Goal: Find specific fact: Find contact information

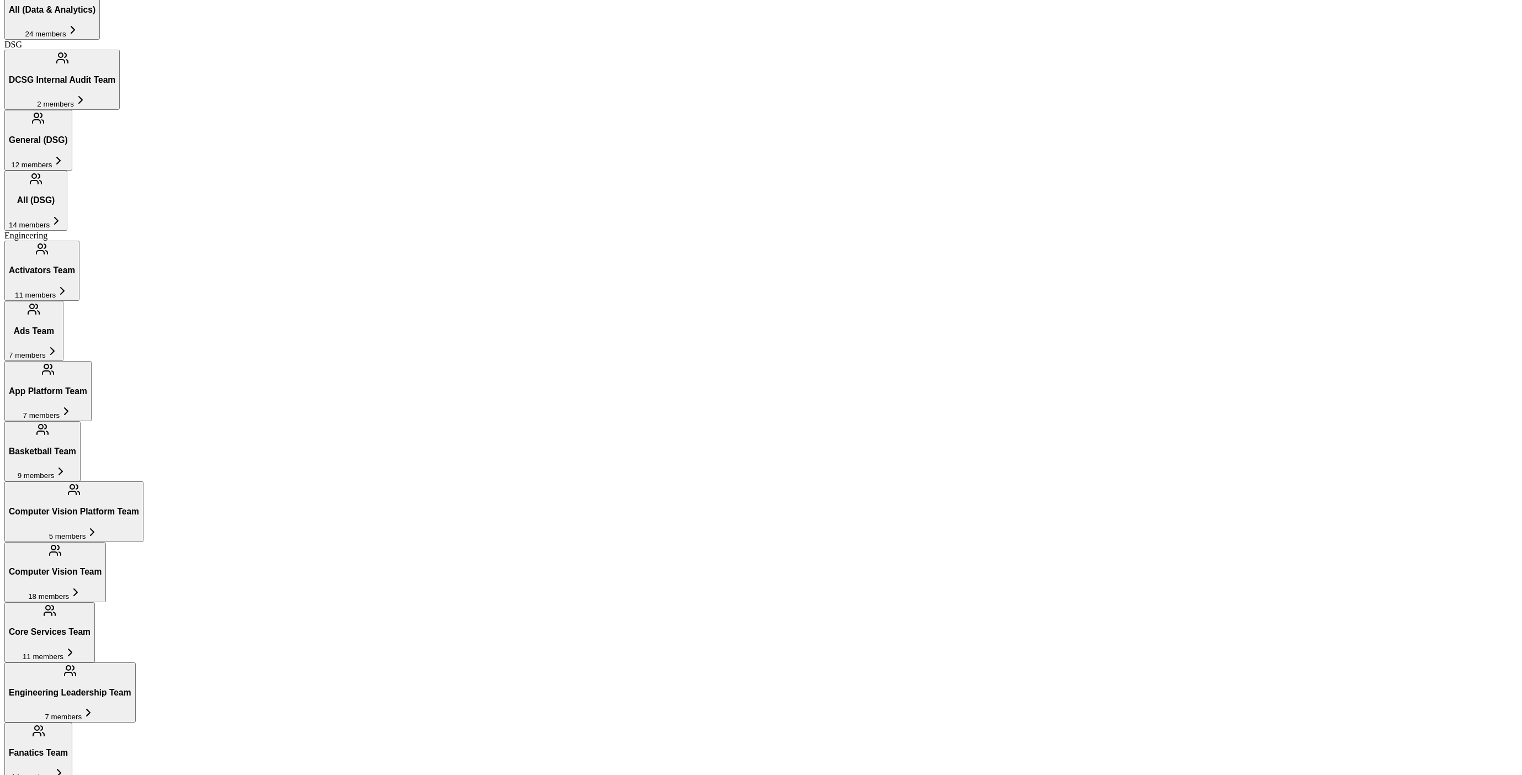
scroll to position [600, 0]
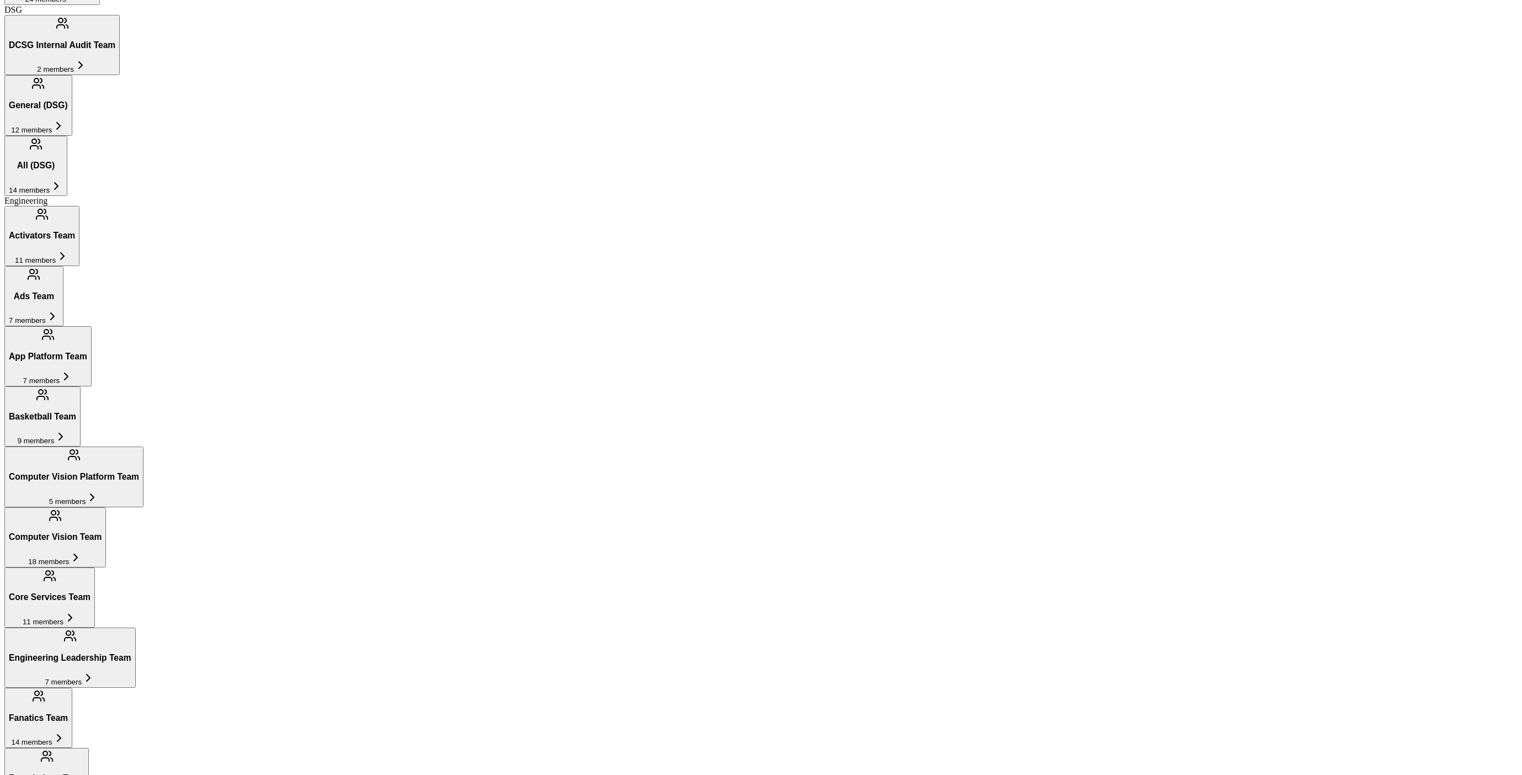
scroll to position [643, 0]
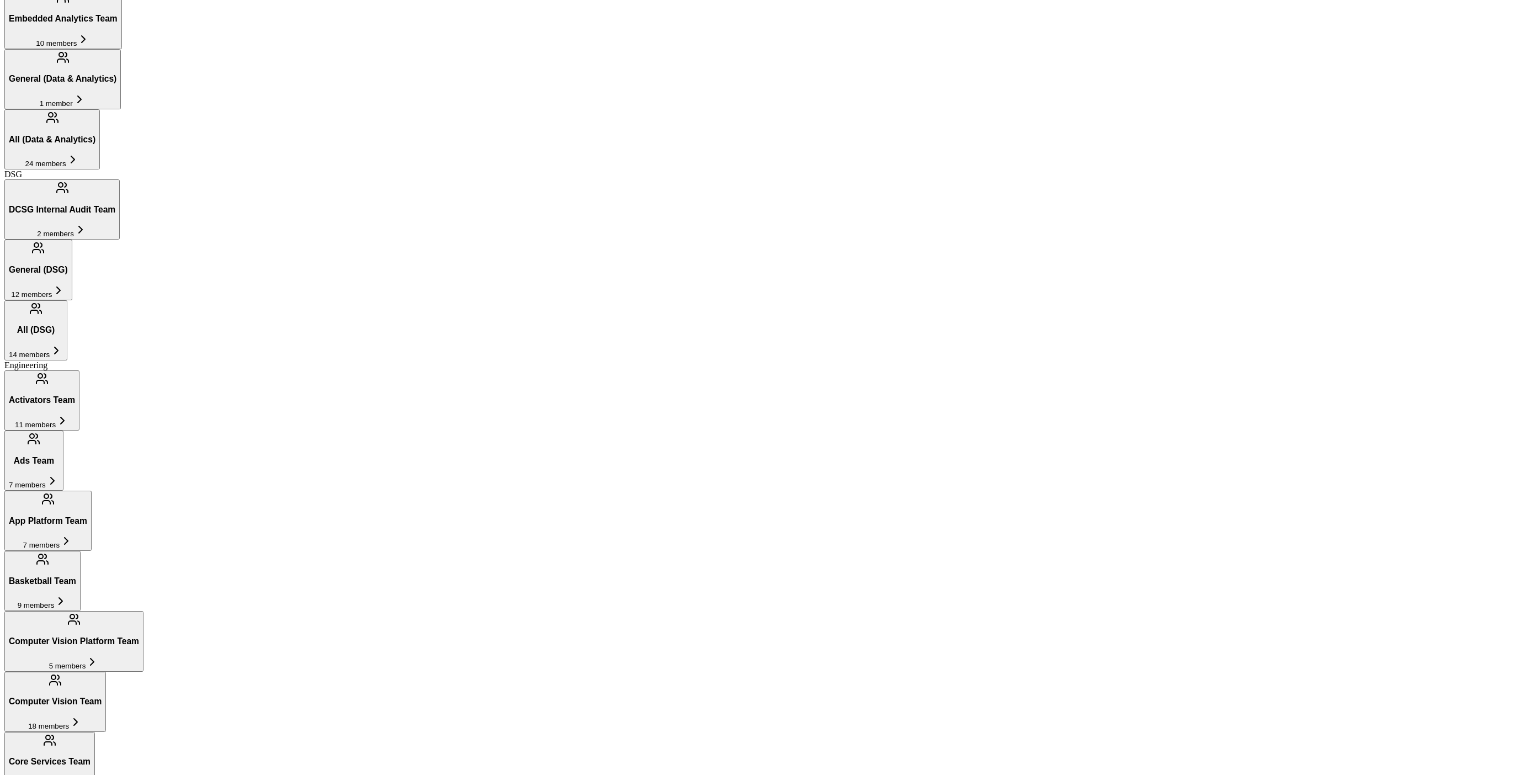
scroll to position [381, 0]
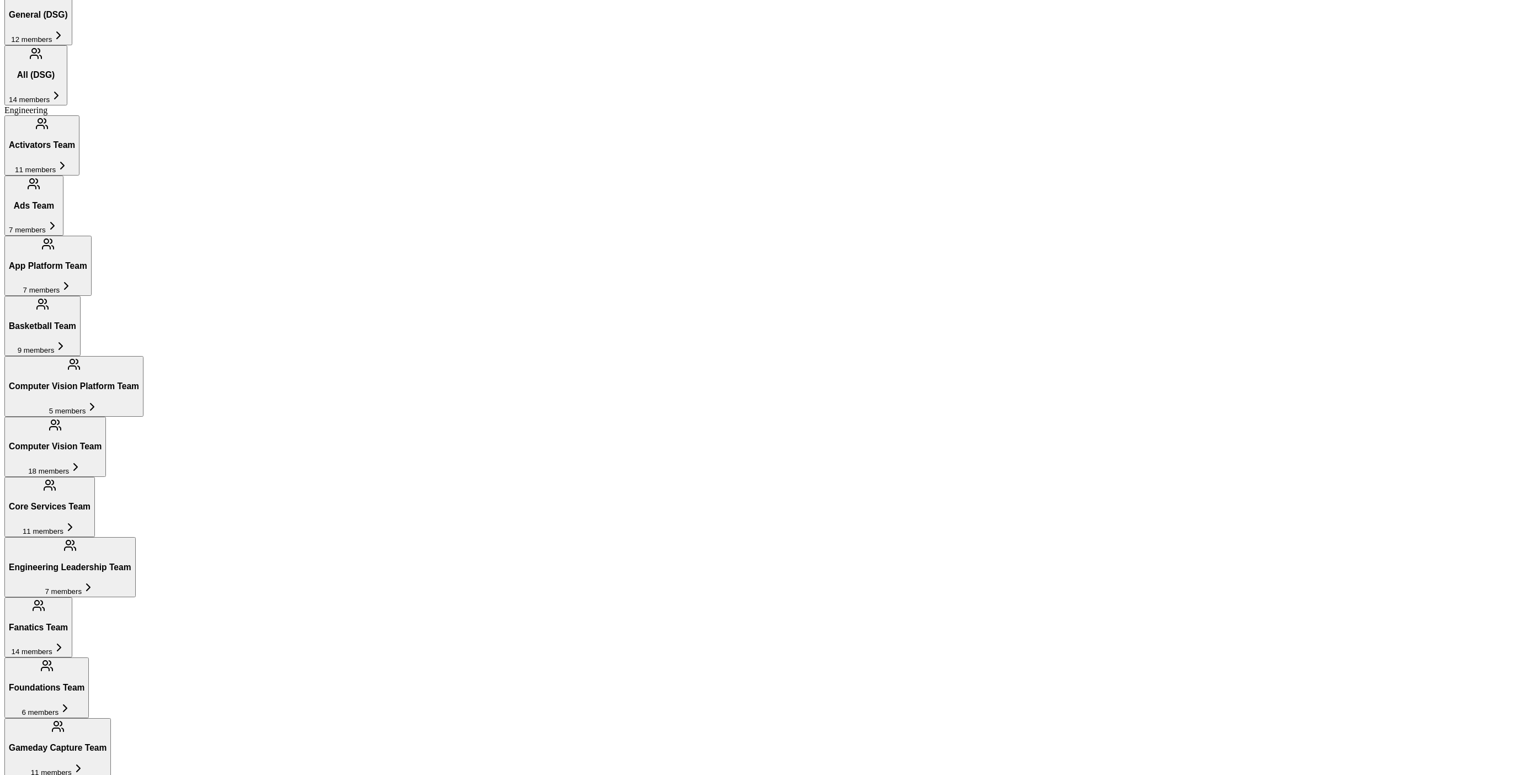
scroll to position [760, 0]
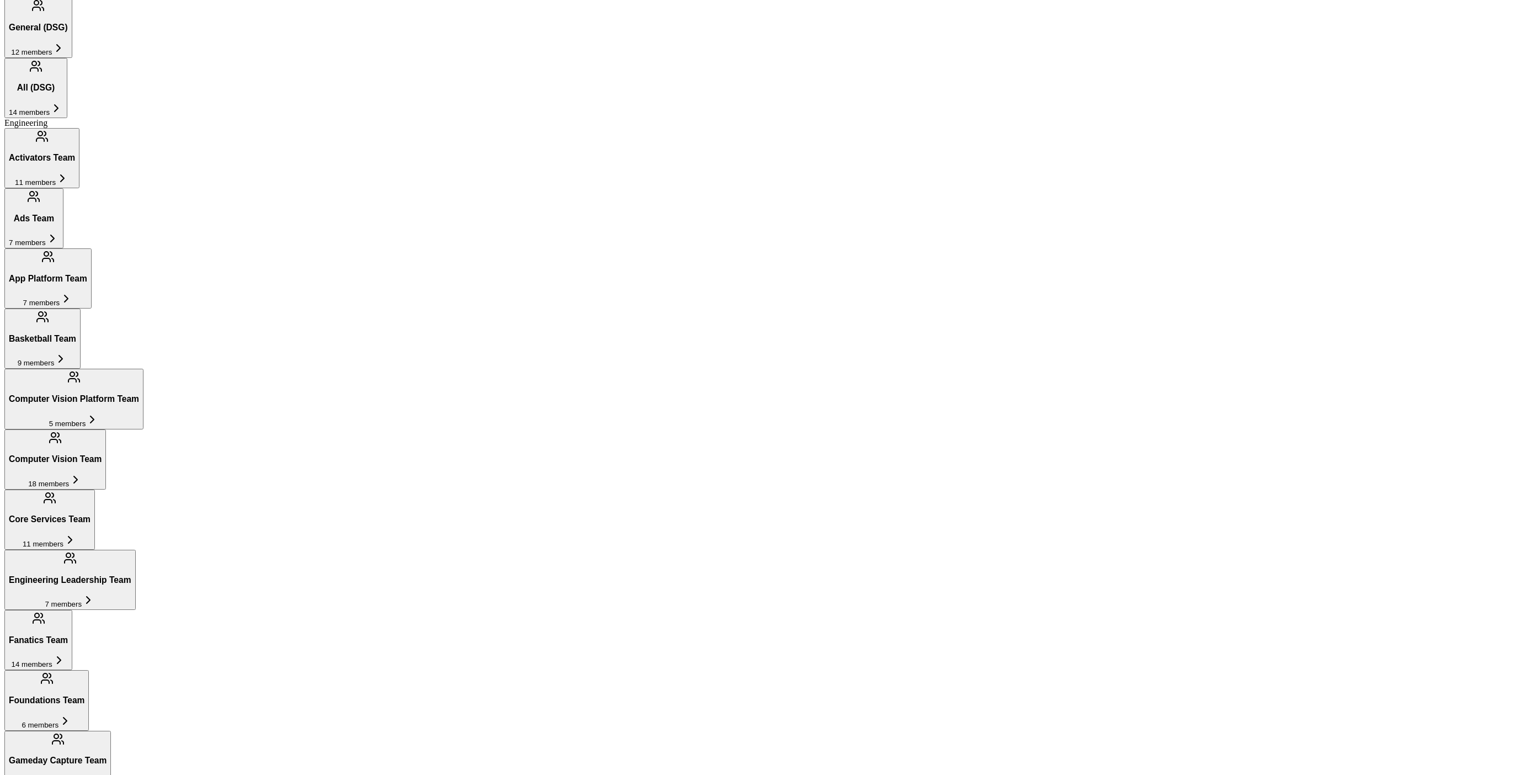
scroll to position [658, 0]
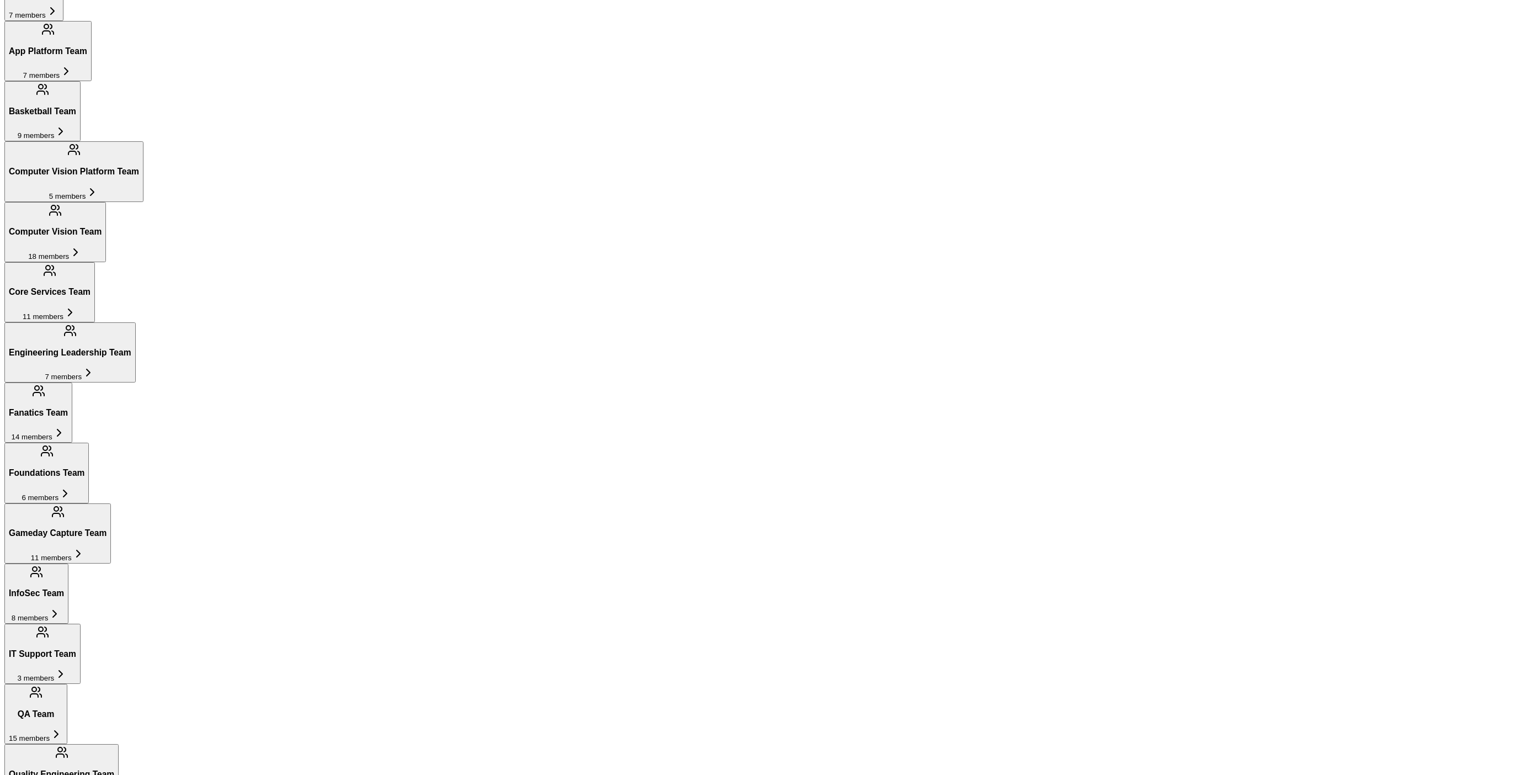
scroll to position [933, 0]
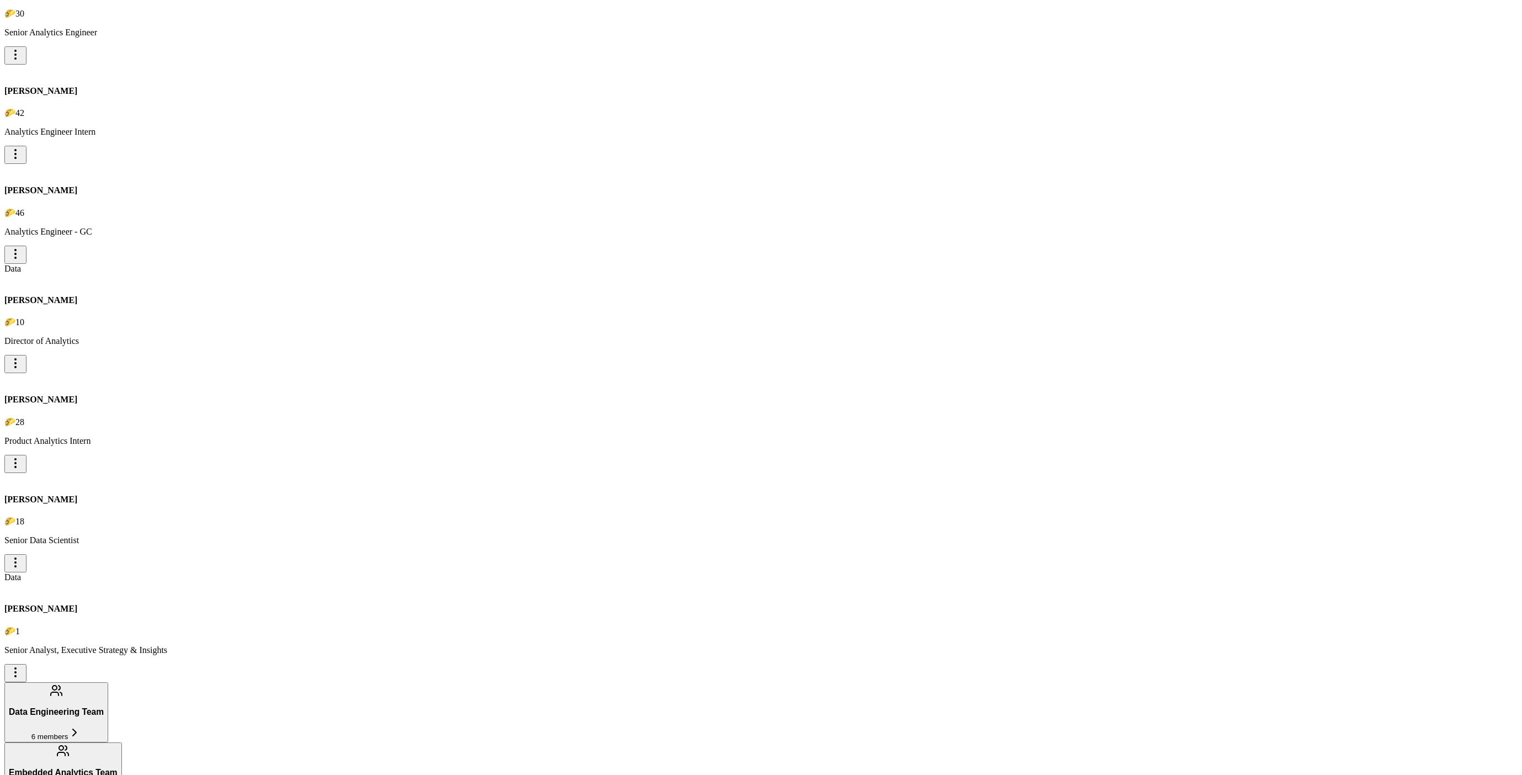
scroll to position [8652, 0]
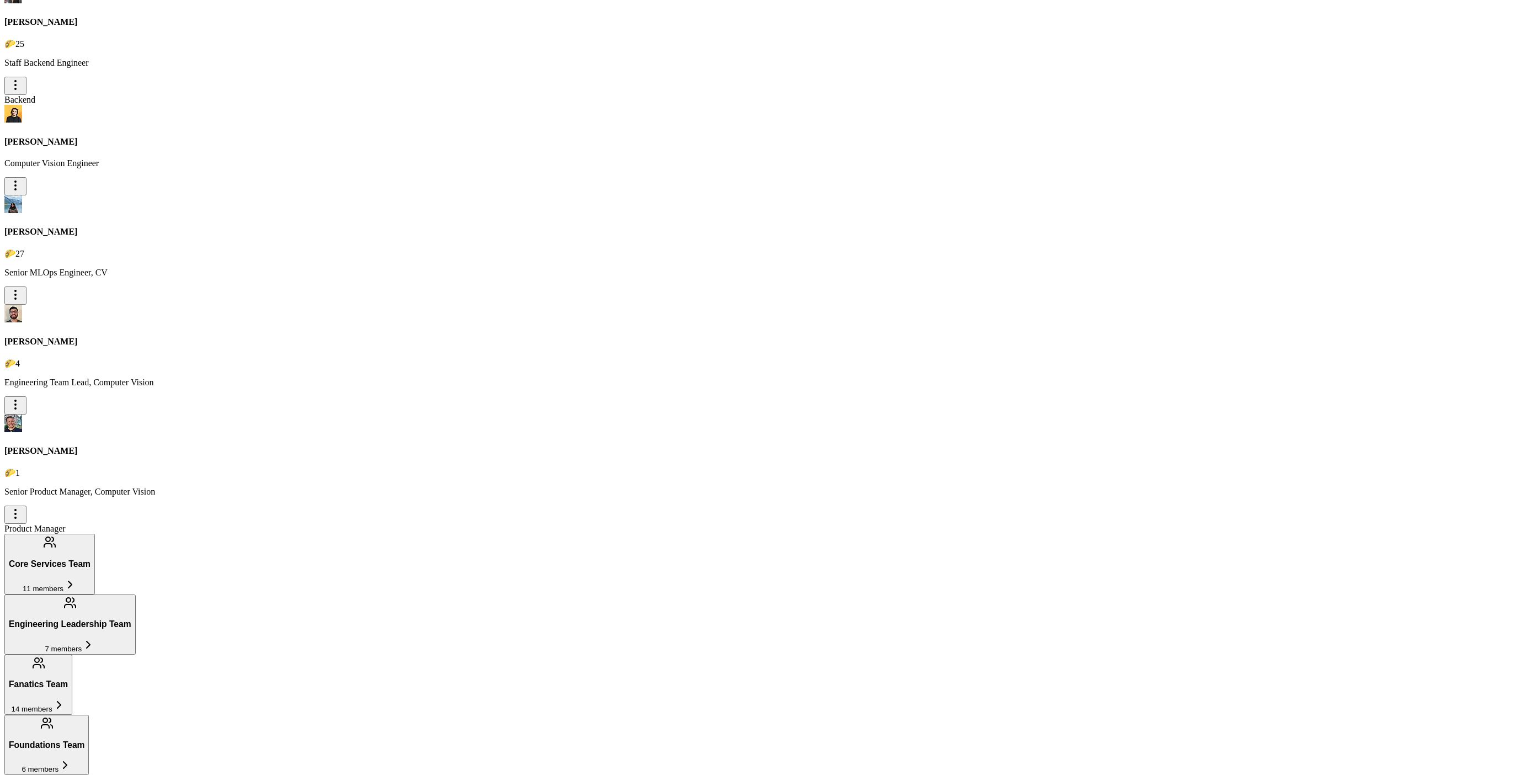
type input "sea"
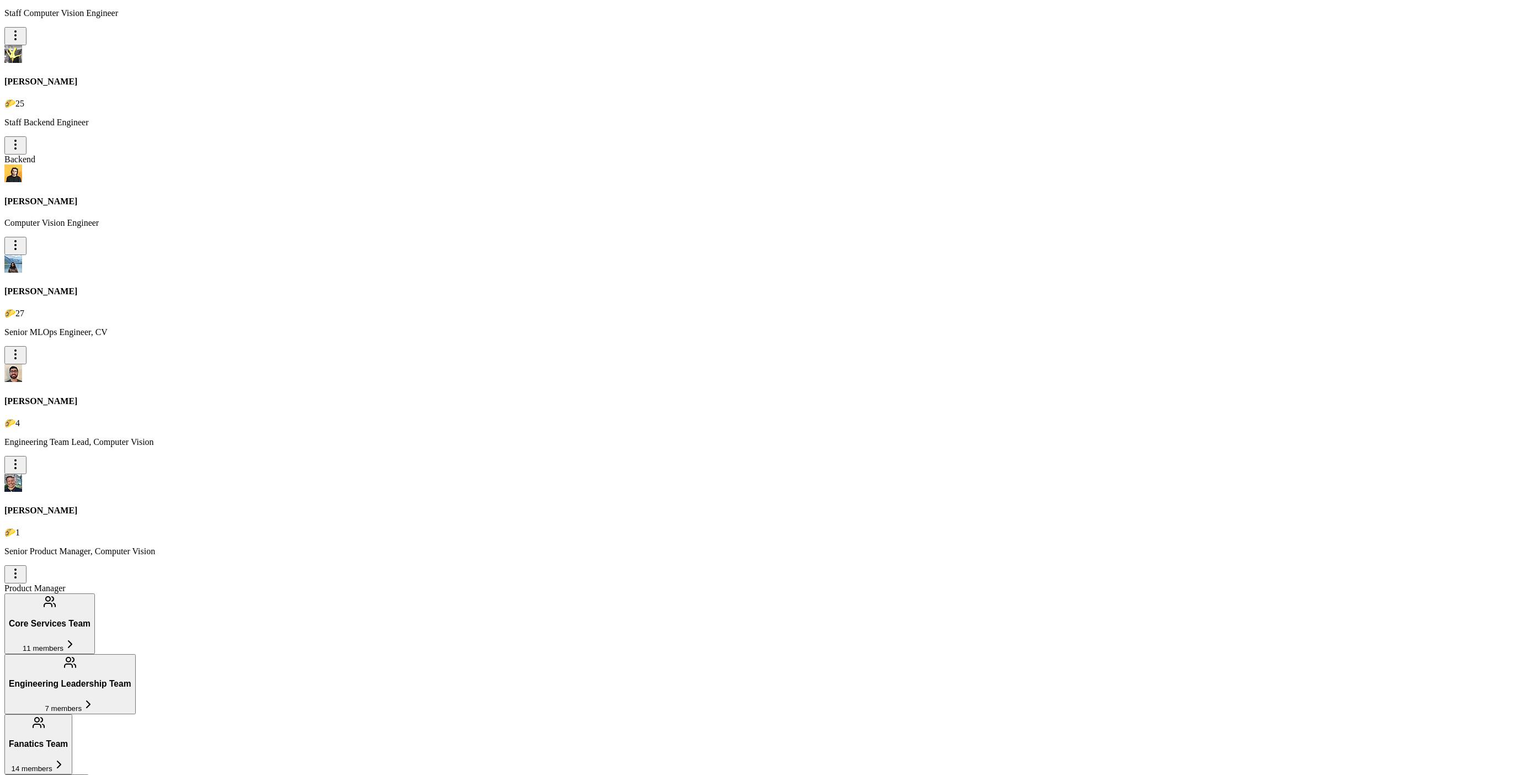
scroll to position [8485, 0]
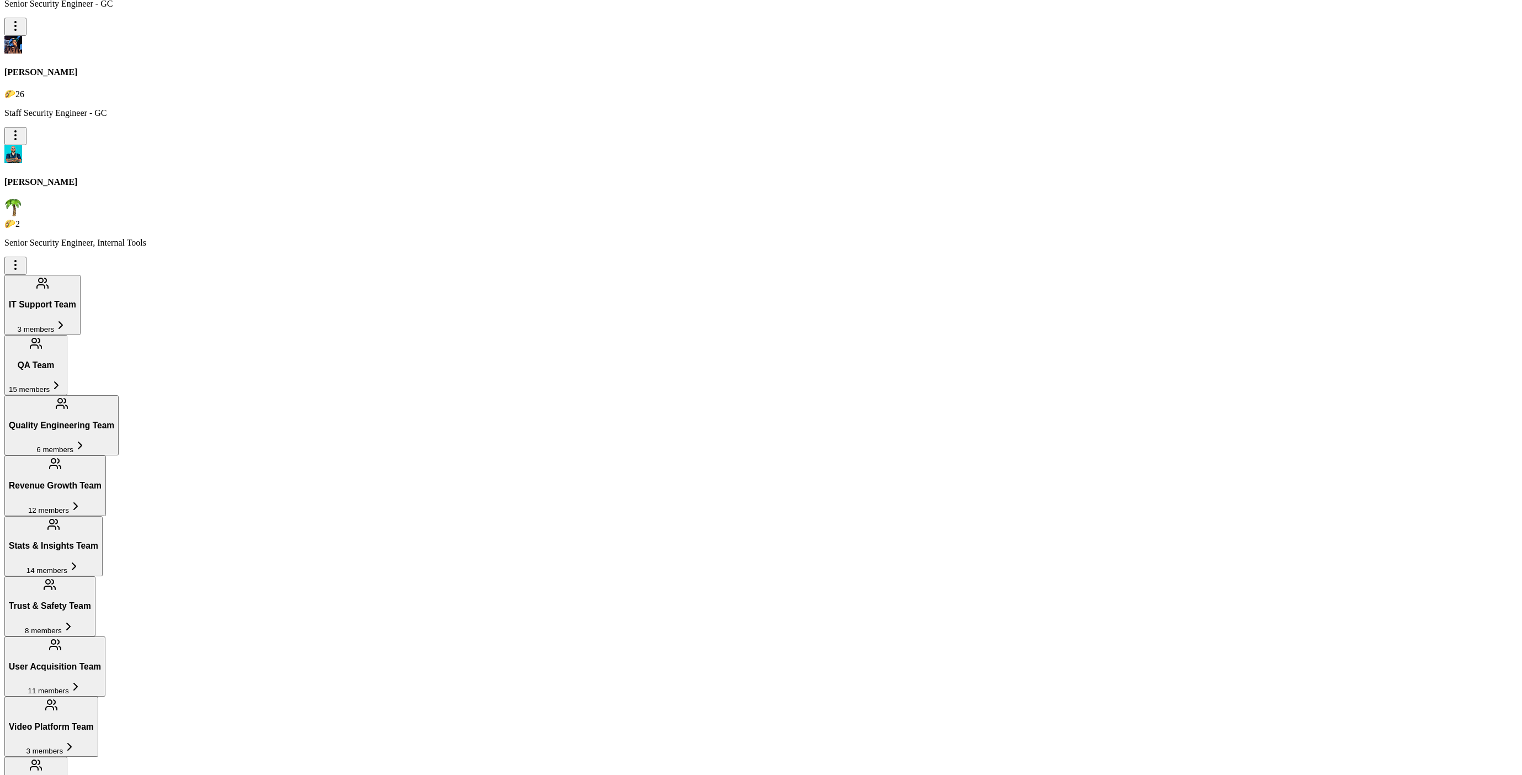
scroll to position [10377, 0]
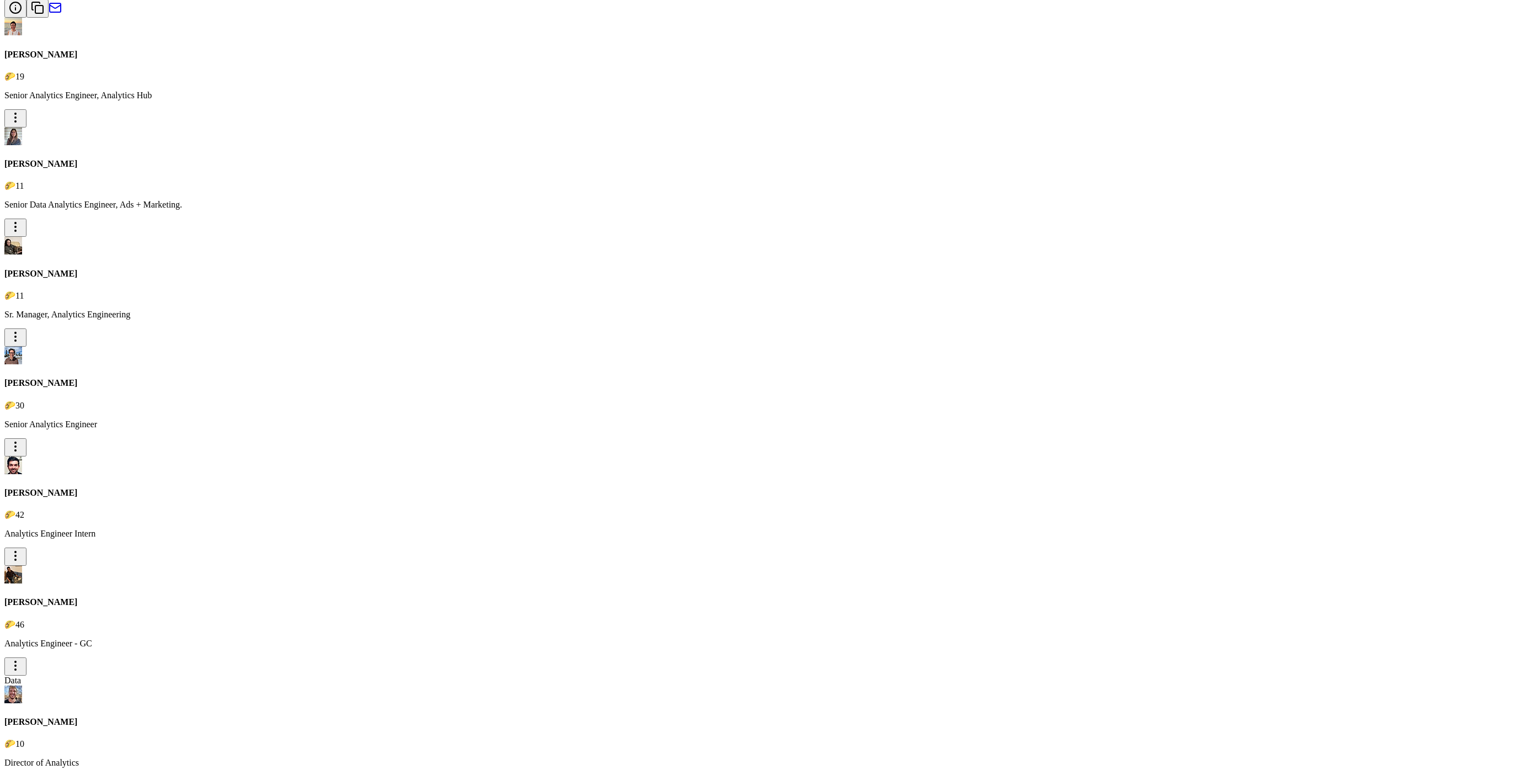
scroll to position [0, 0]
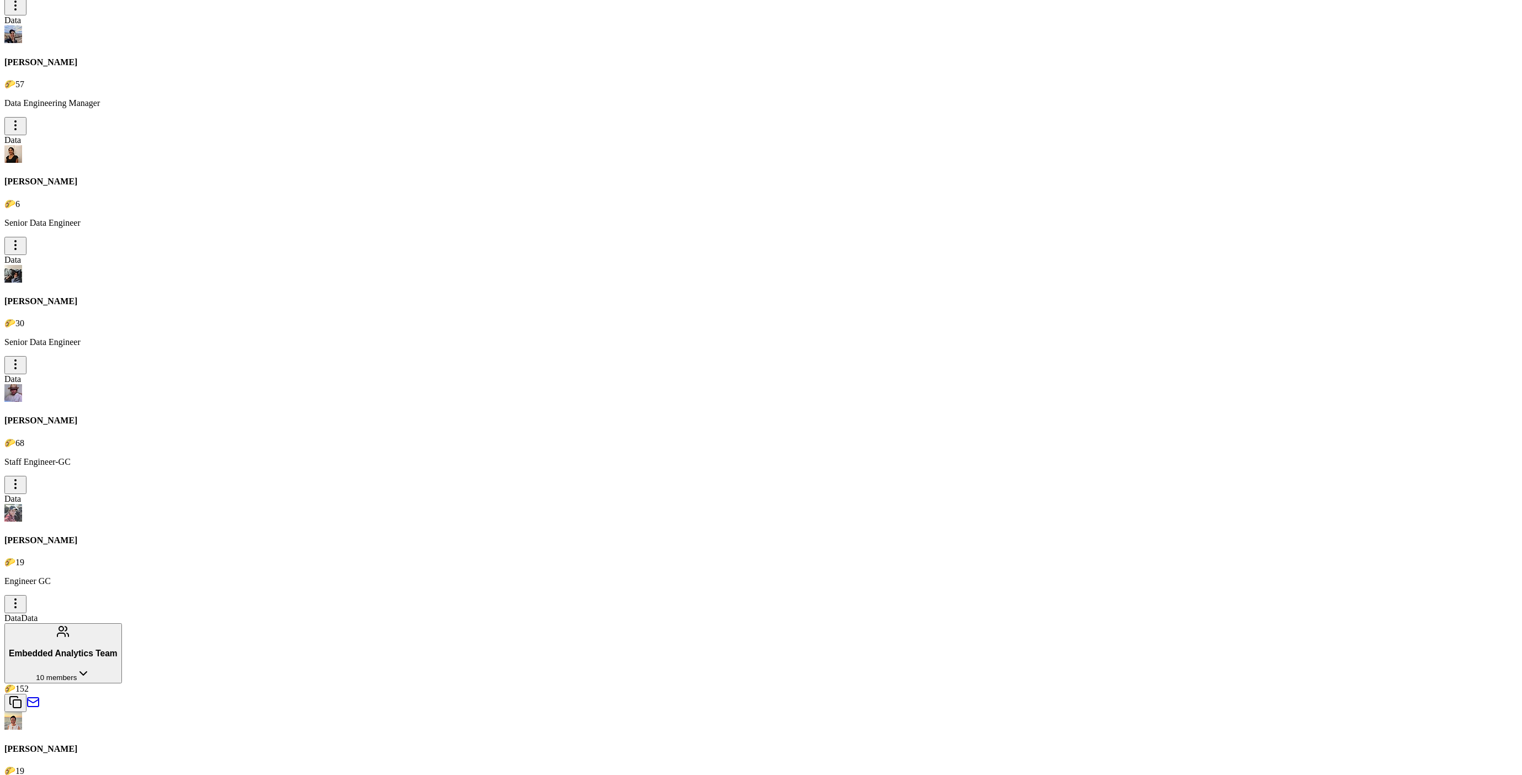
scroll to position [1790, 0]
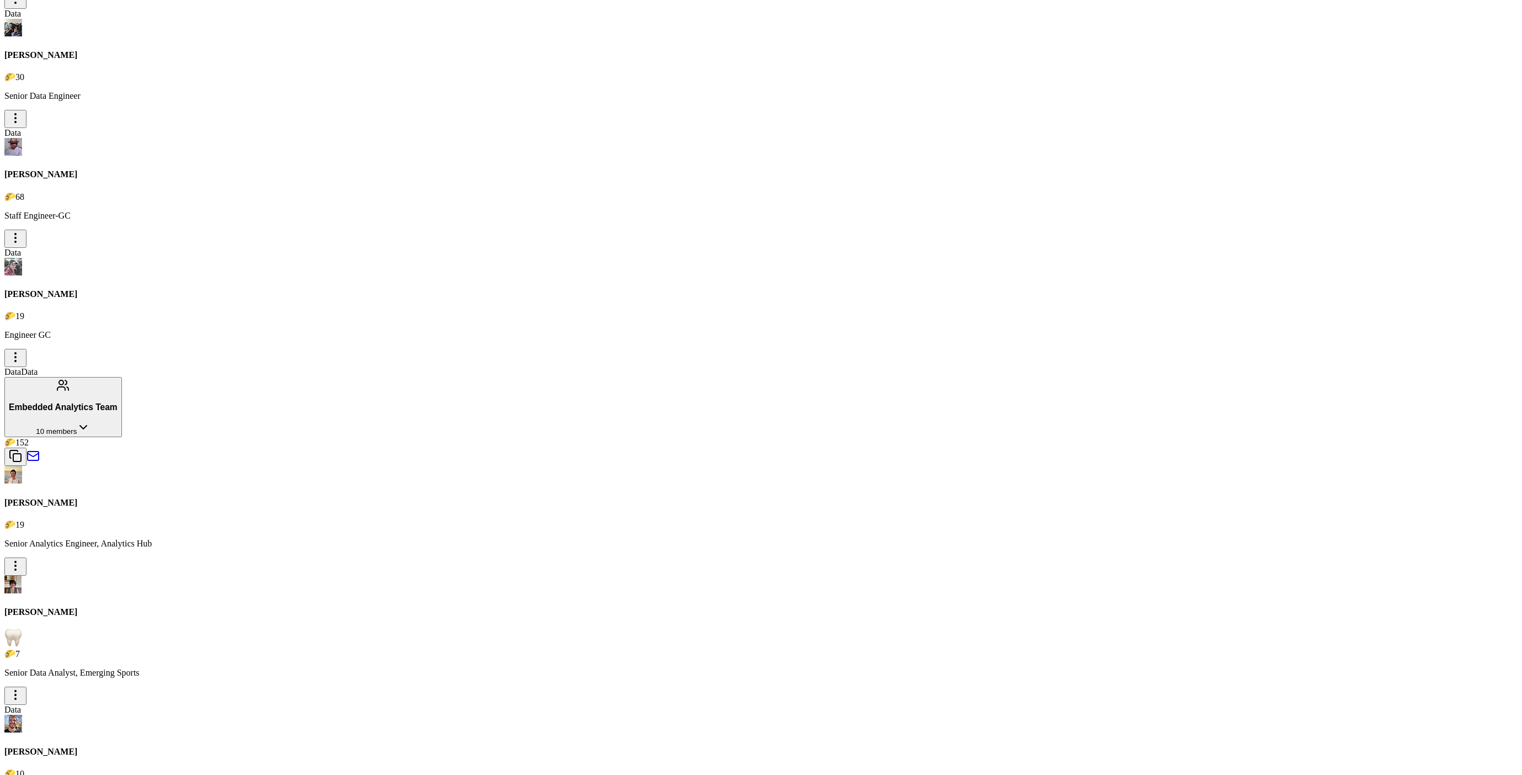
scroll to position [2036, 0]
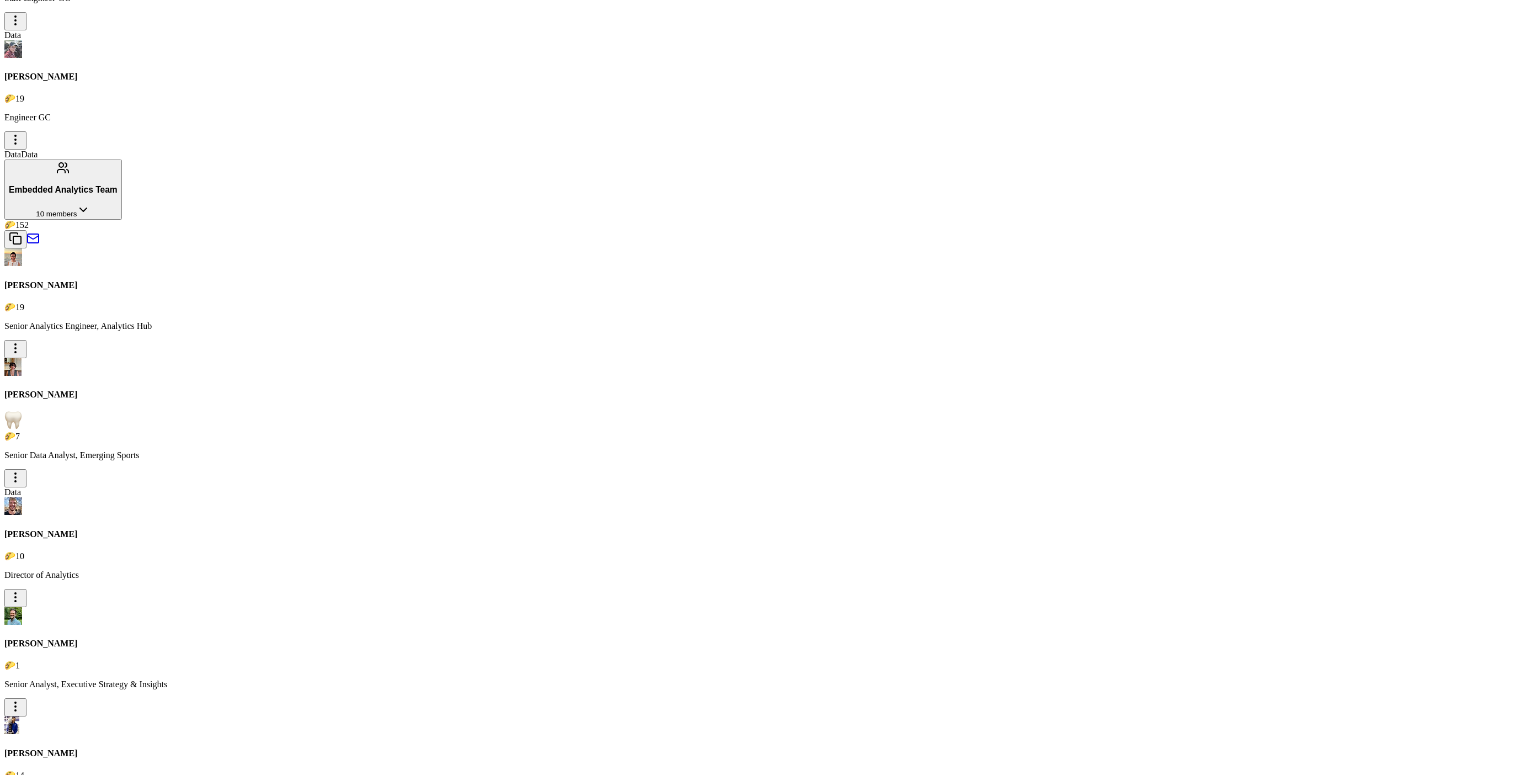
scroll to position [2235, 0]
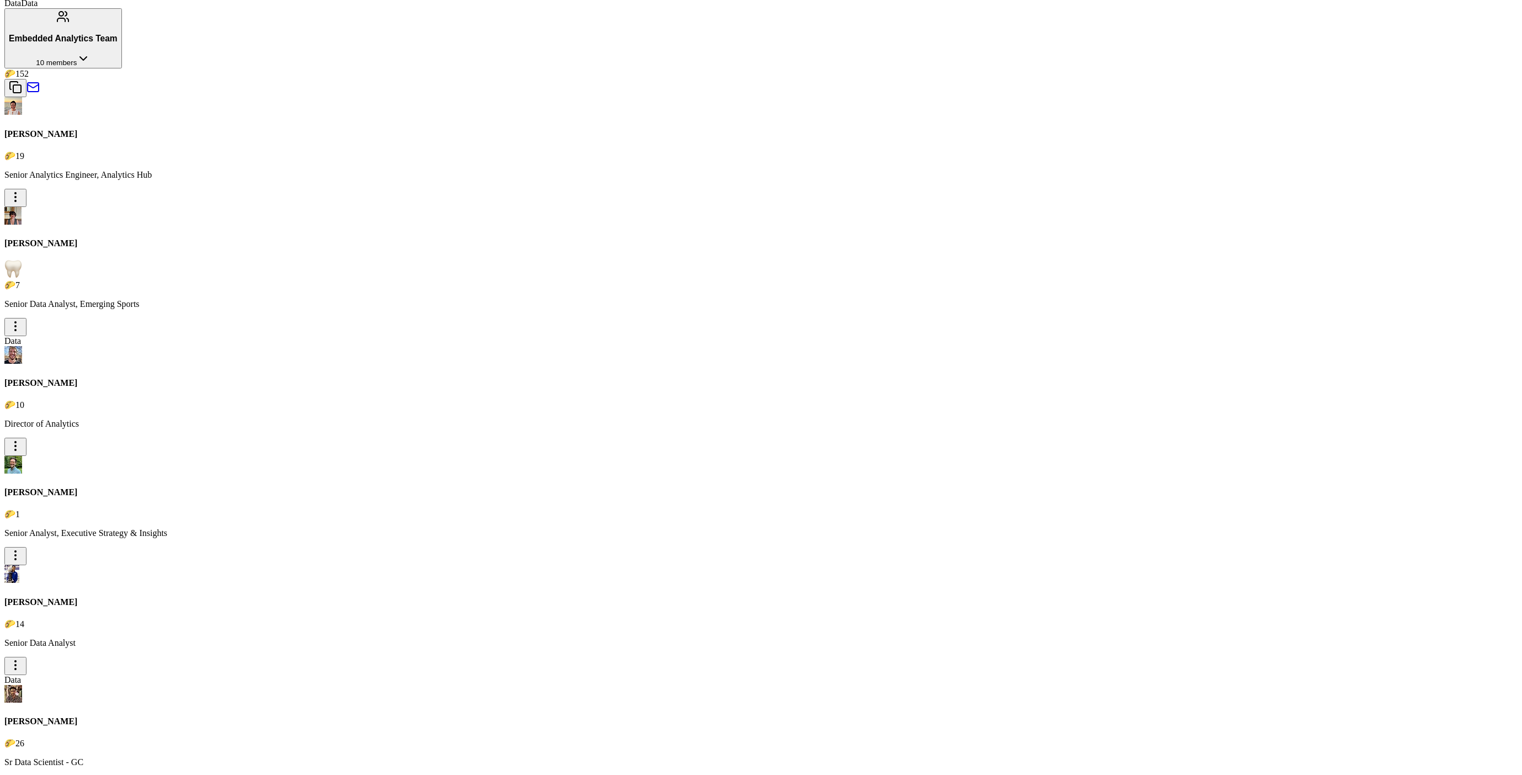
scroll to position [2344, 0]
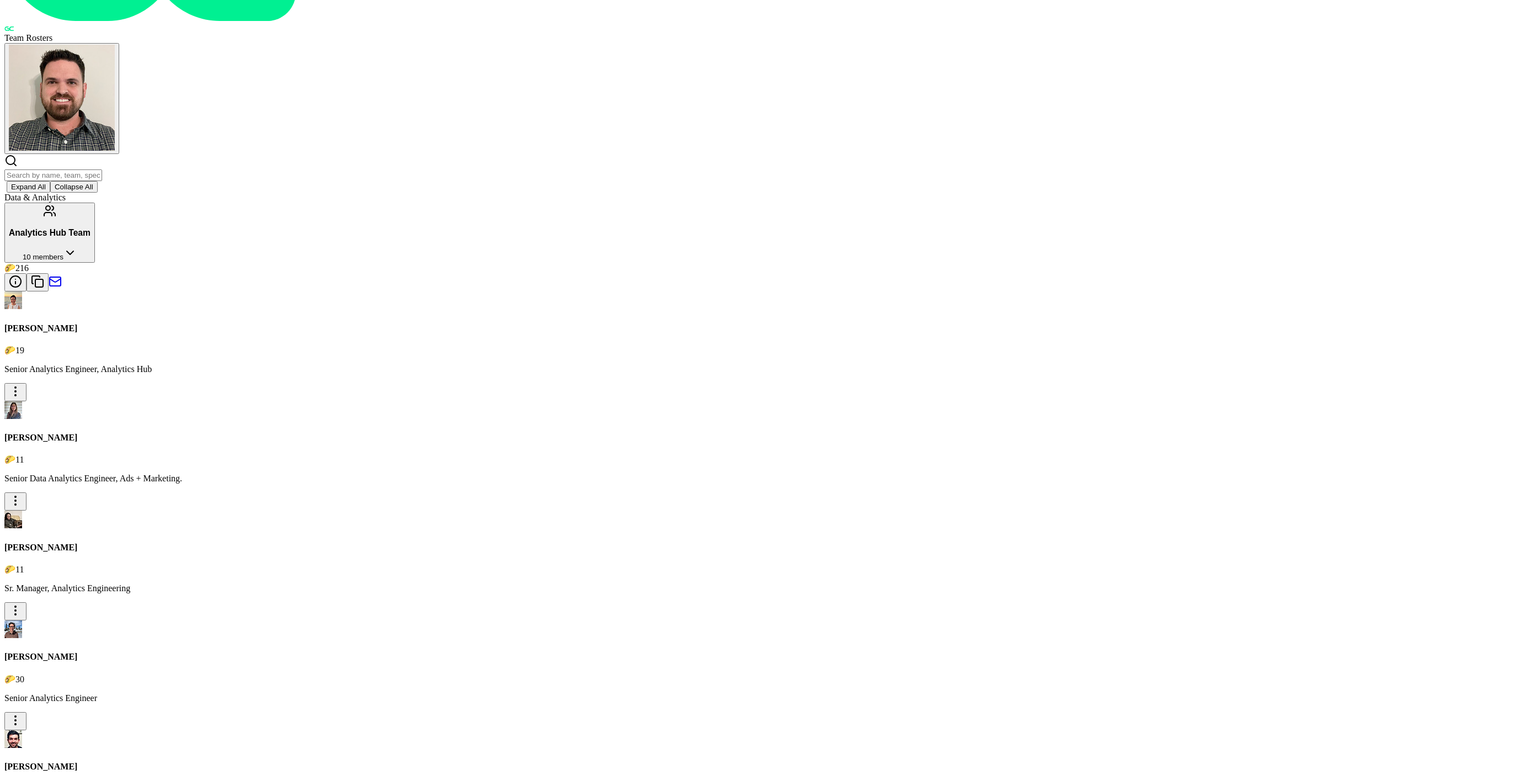
scroll to position [0, 0]
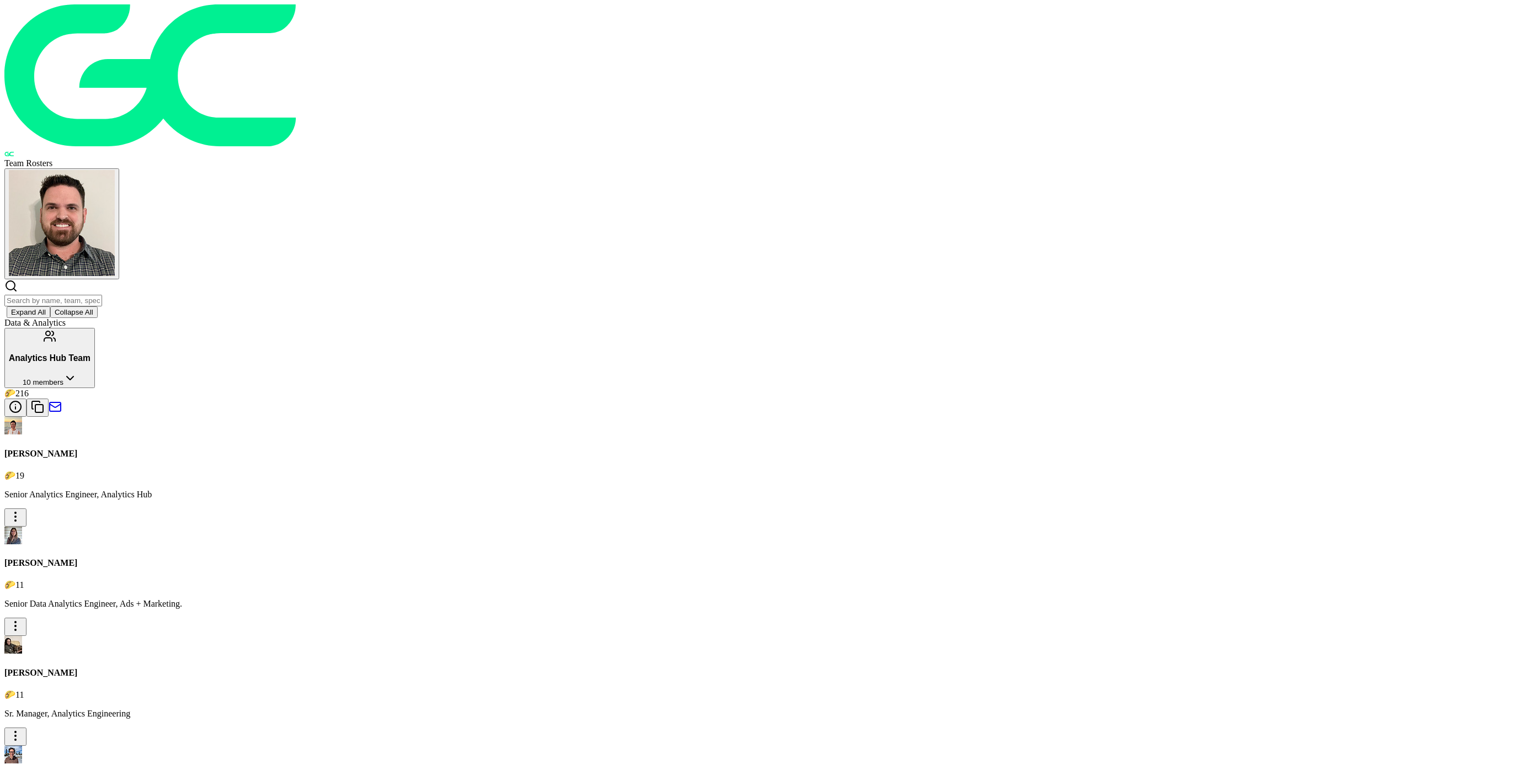
click at [90, 353] on h3 "Analytics Hub Team" at bounding box center [50, 358] width 82 height 10
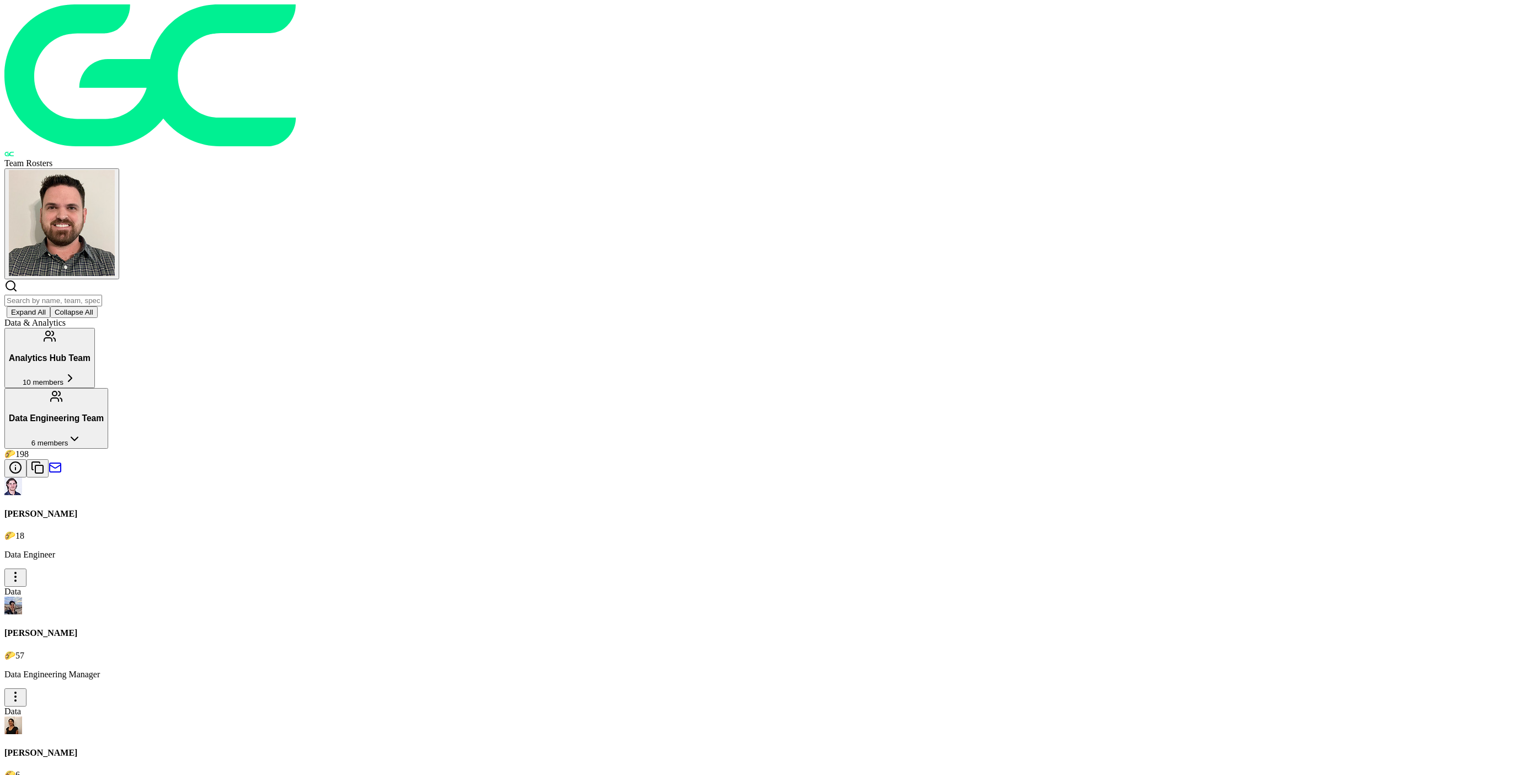
click at [104, 413] on h3 "Data Engineering Team" at bounding box center [56, 418] width 95 height 10
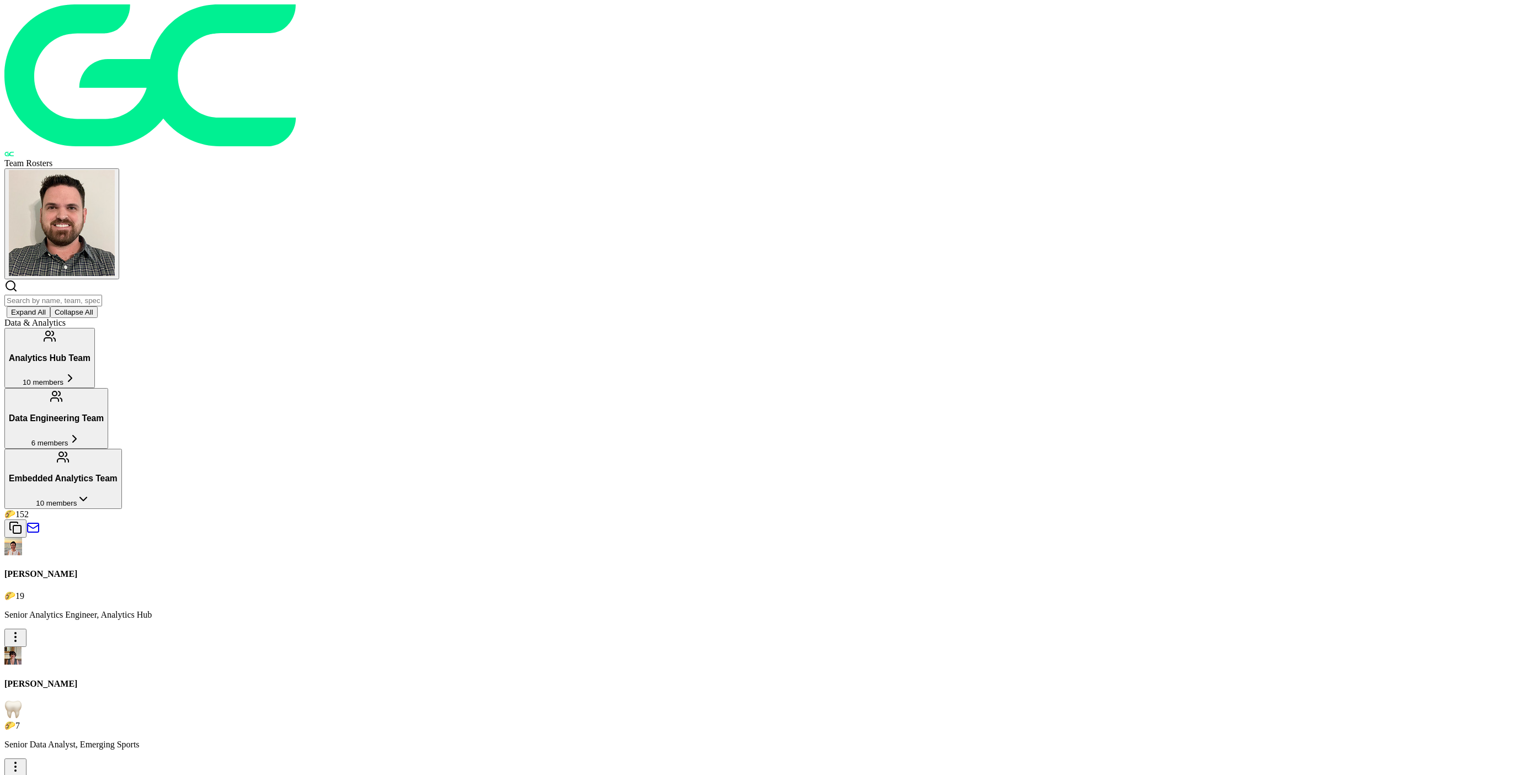
click at [118, 473] on h3 "Embedded Analytics Team" at bounding box center [63, 478] width 109 height 10
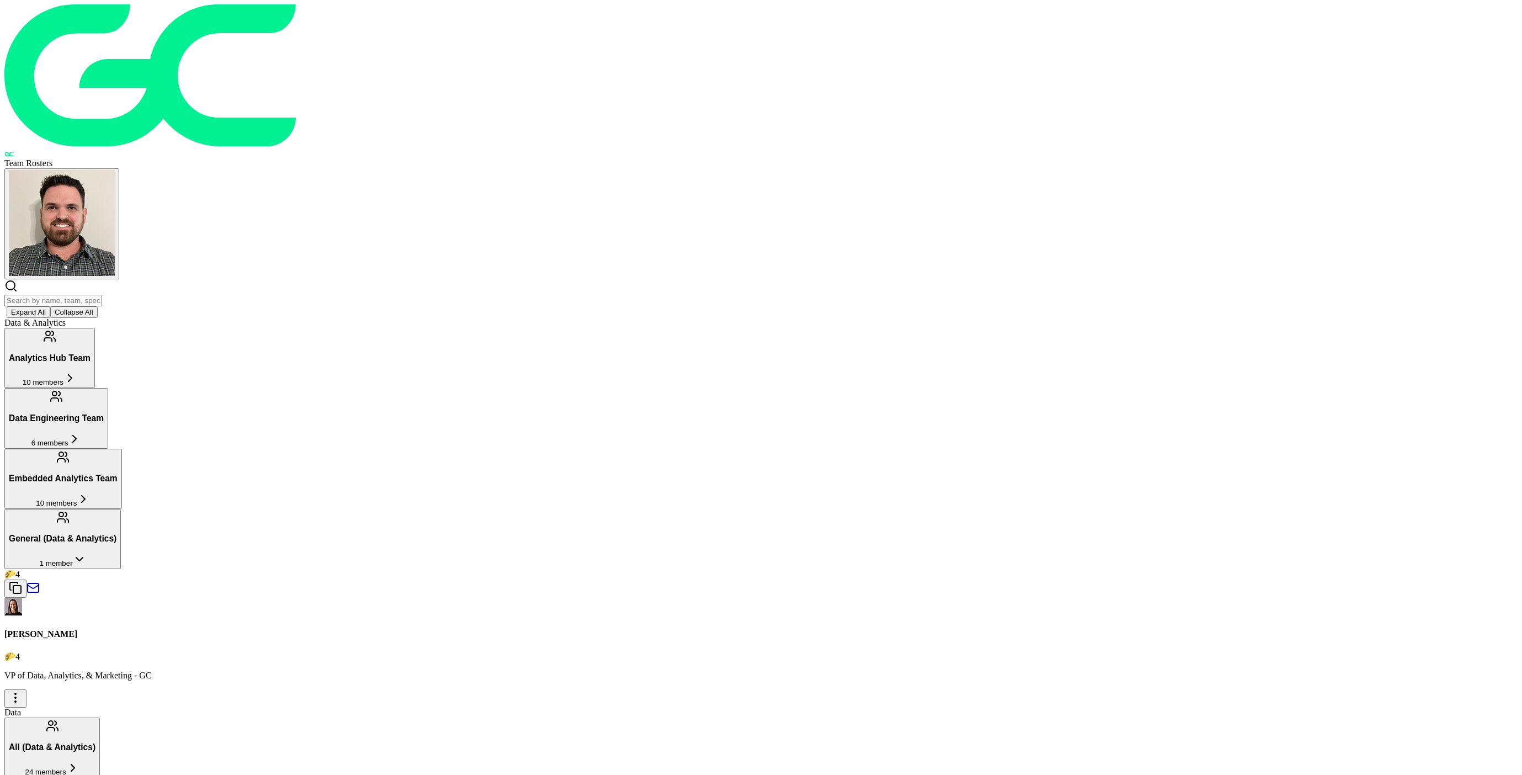
click at [116, 534] on h3 "General (Data & Analytics)" at bounding box center [63, 539] width 108 height 10
click at [102, 295] on input "text" at bounding box center [53, 301] width 98 height 12
click at [116, 534] on h3 "General (Data & Analytics)" at bounding box center [63, 539] width 108 height 10
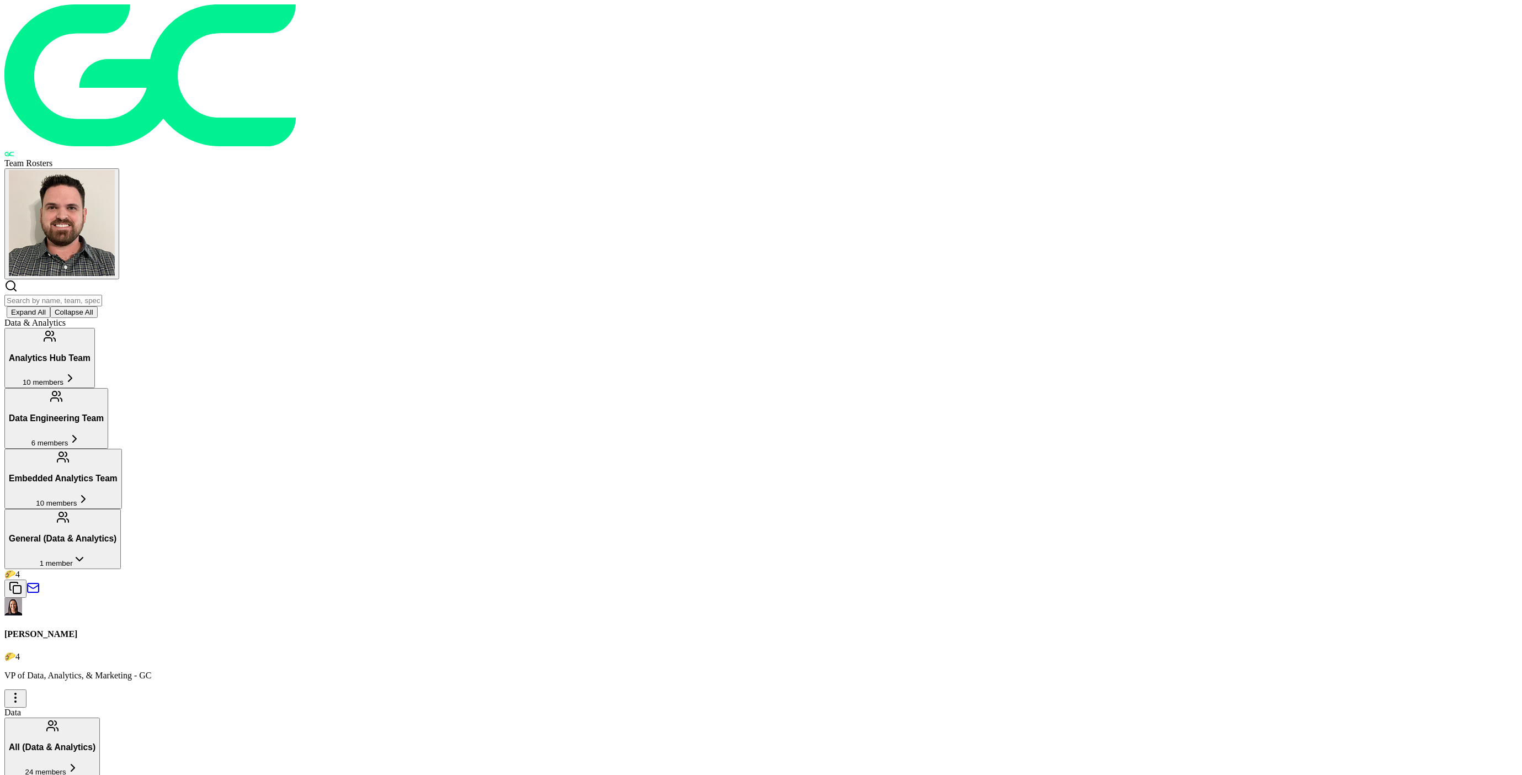
click at [565, 651] on div "🌮 4" at bounding box center [760, 656] width 1513 height 10
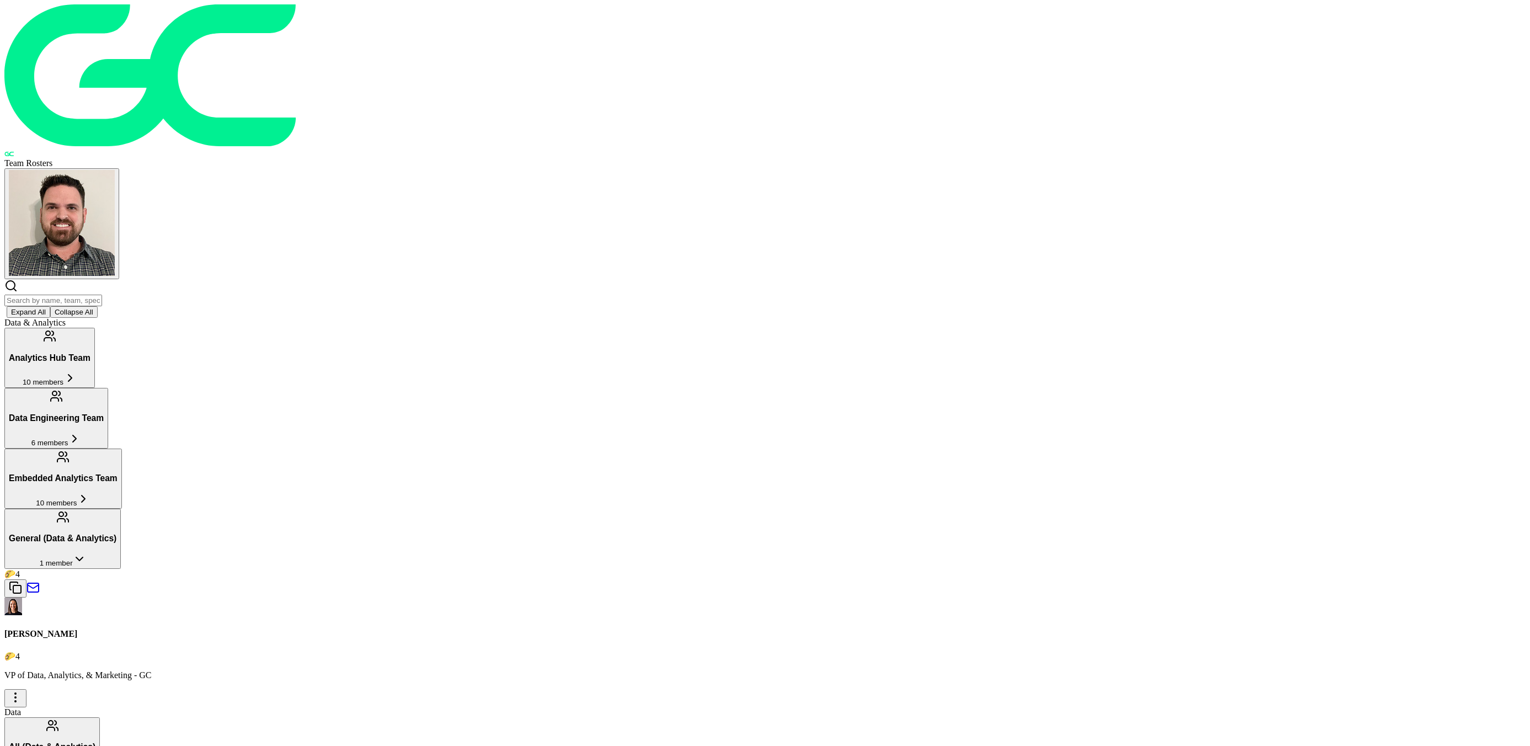
click at [592, 670] on p "VP of Data, Analytics, & Marketing - GC" at bounding box center [760, 675] width 1513 height 10
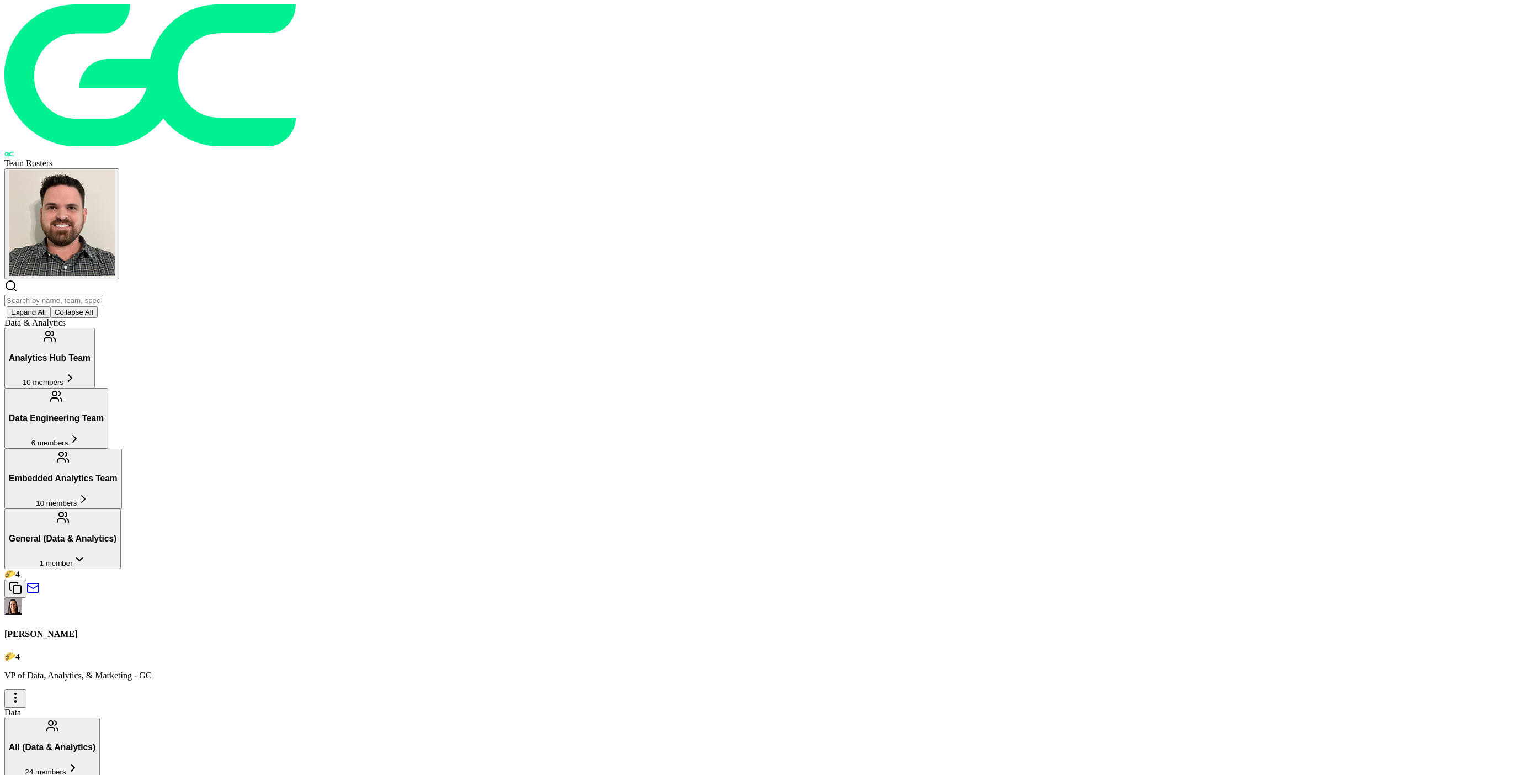
click at [102, 295] on input "text" at bounding box center [53, 301] width 98 height 12
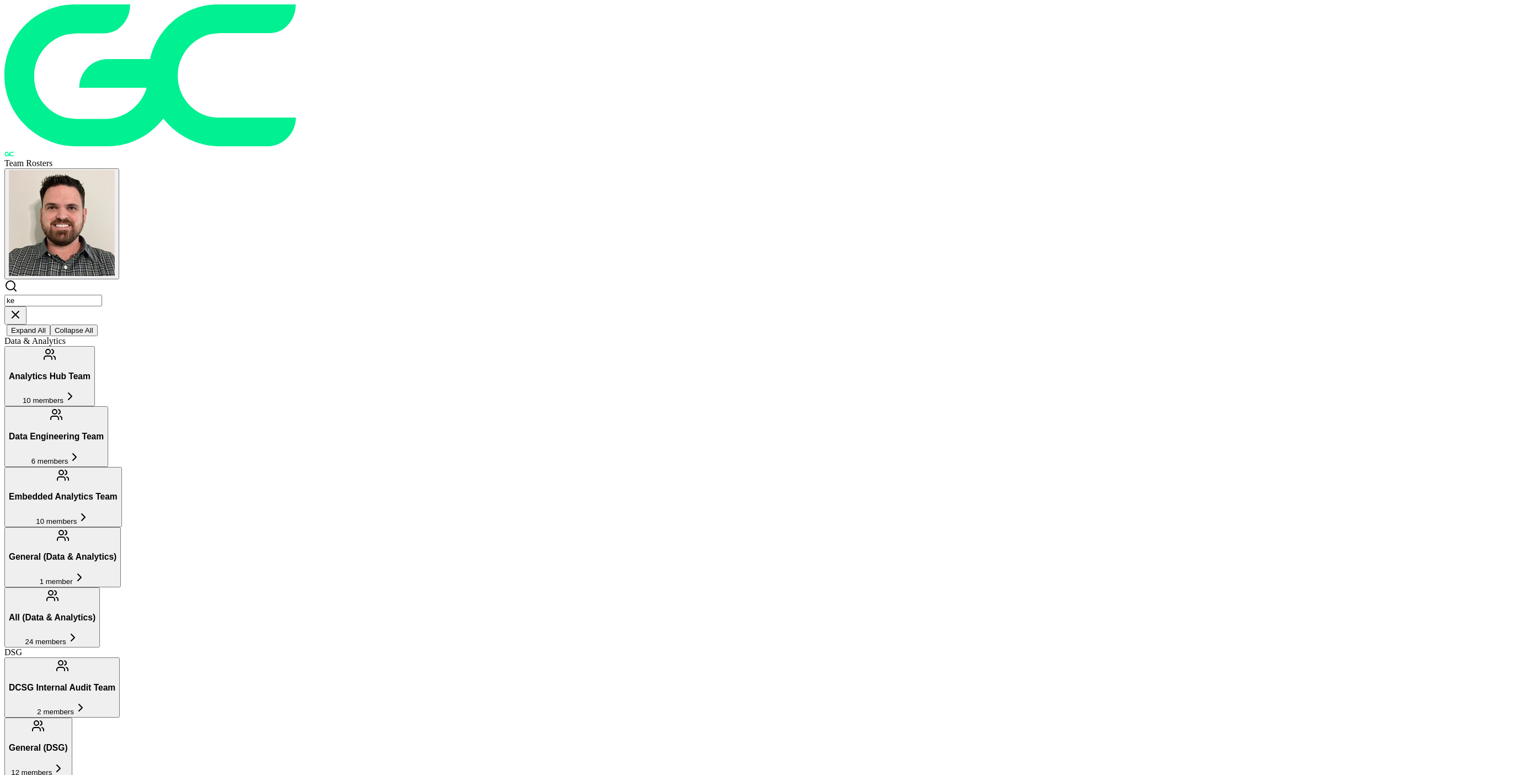
type input "k"
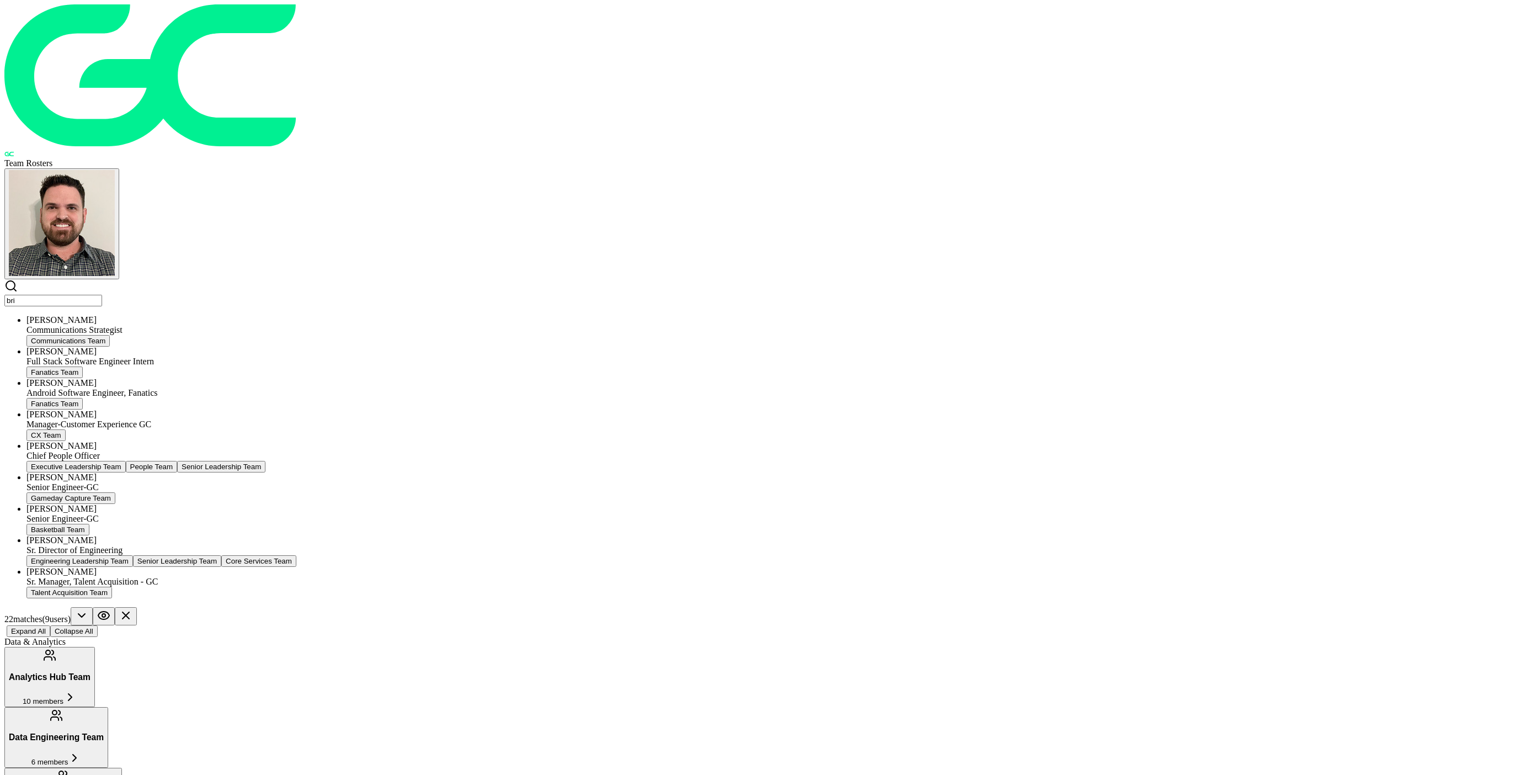
scroll to position [31, 0]
click at [568, 441] on div "[PERSON_NAME]" at bounding box center [771, 446] width 1491 height 10
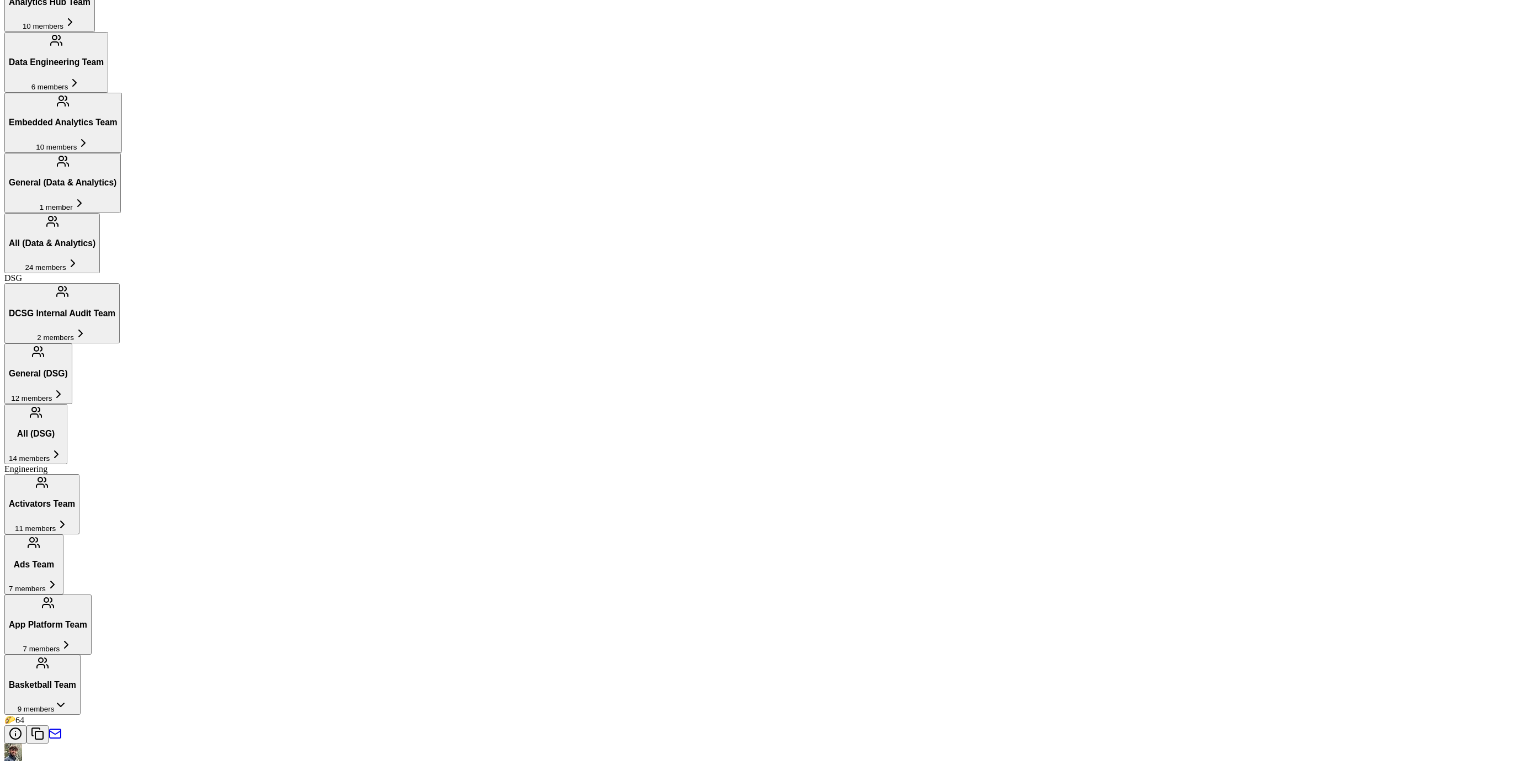
scroll to position [866, 0]
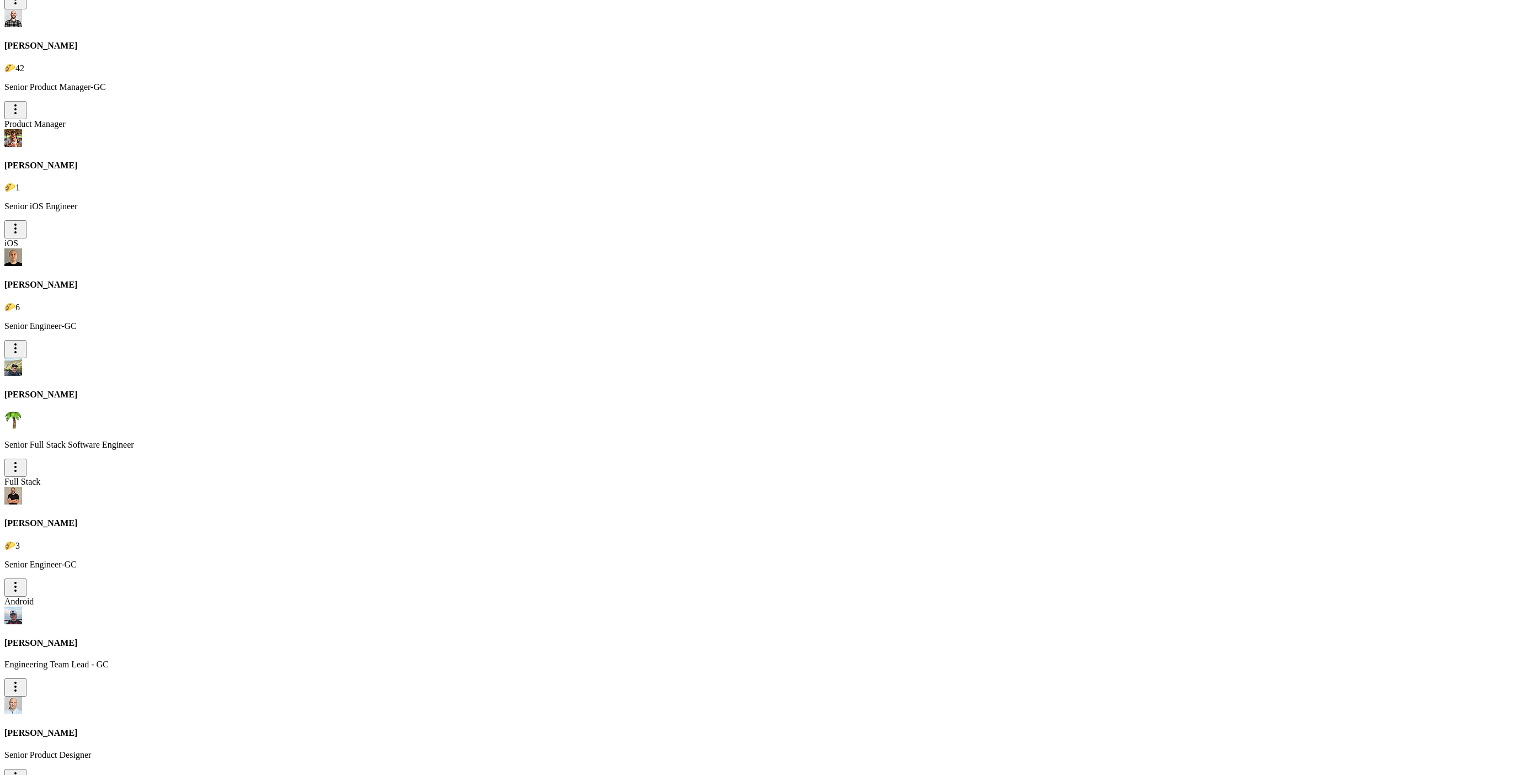
scroll to position [1213, 0]
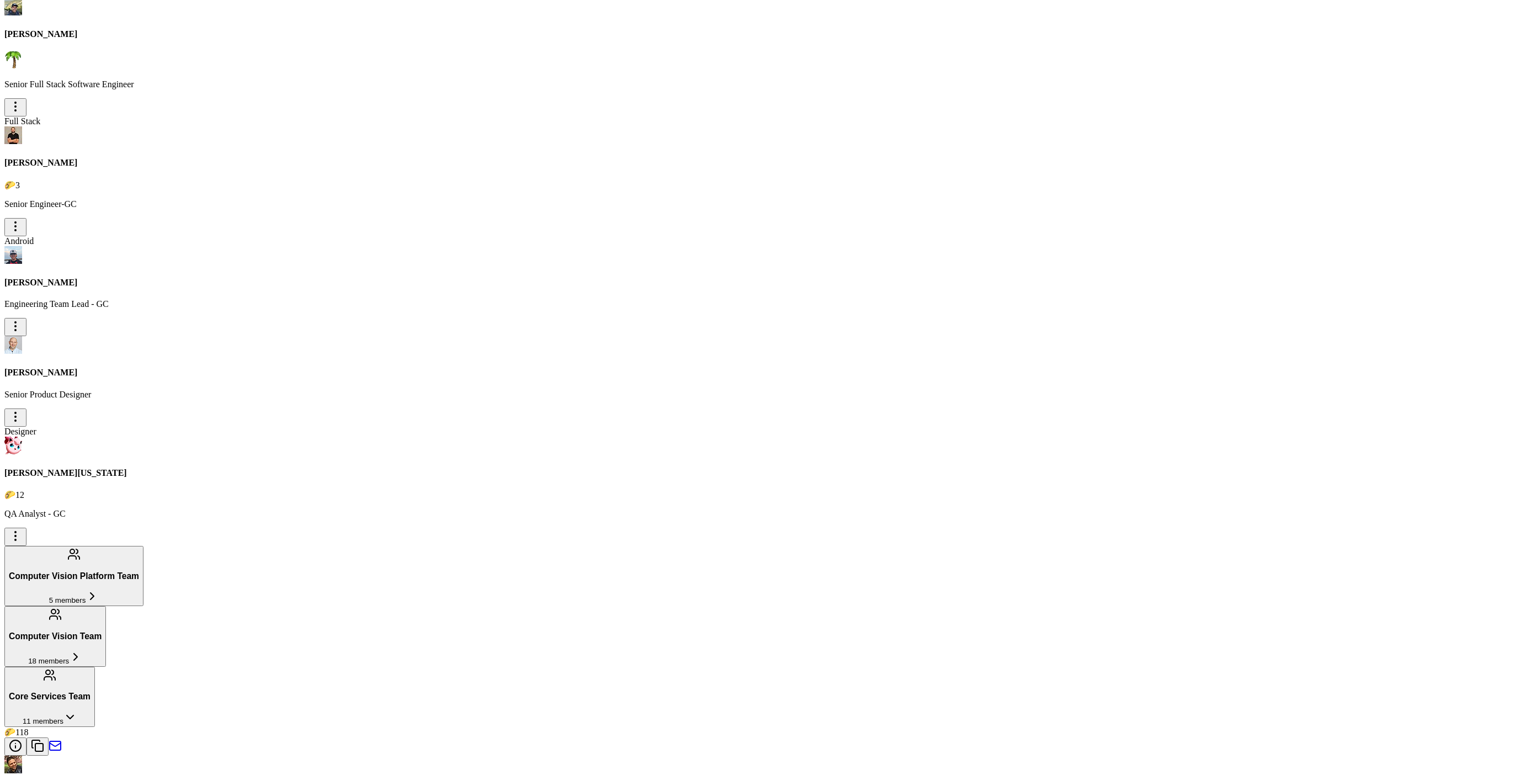
scroll to position [1616, 0]
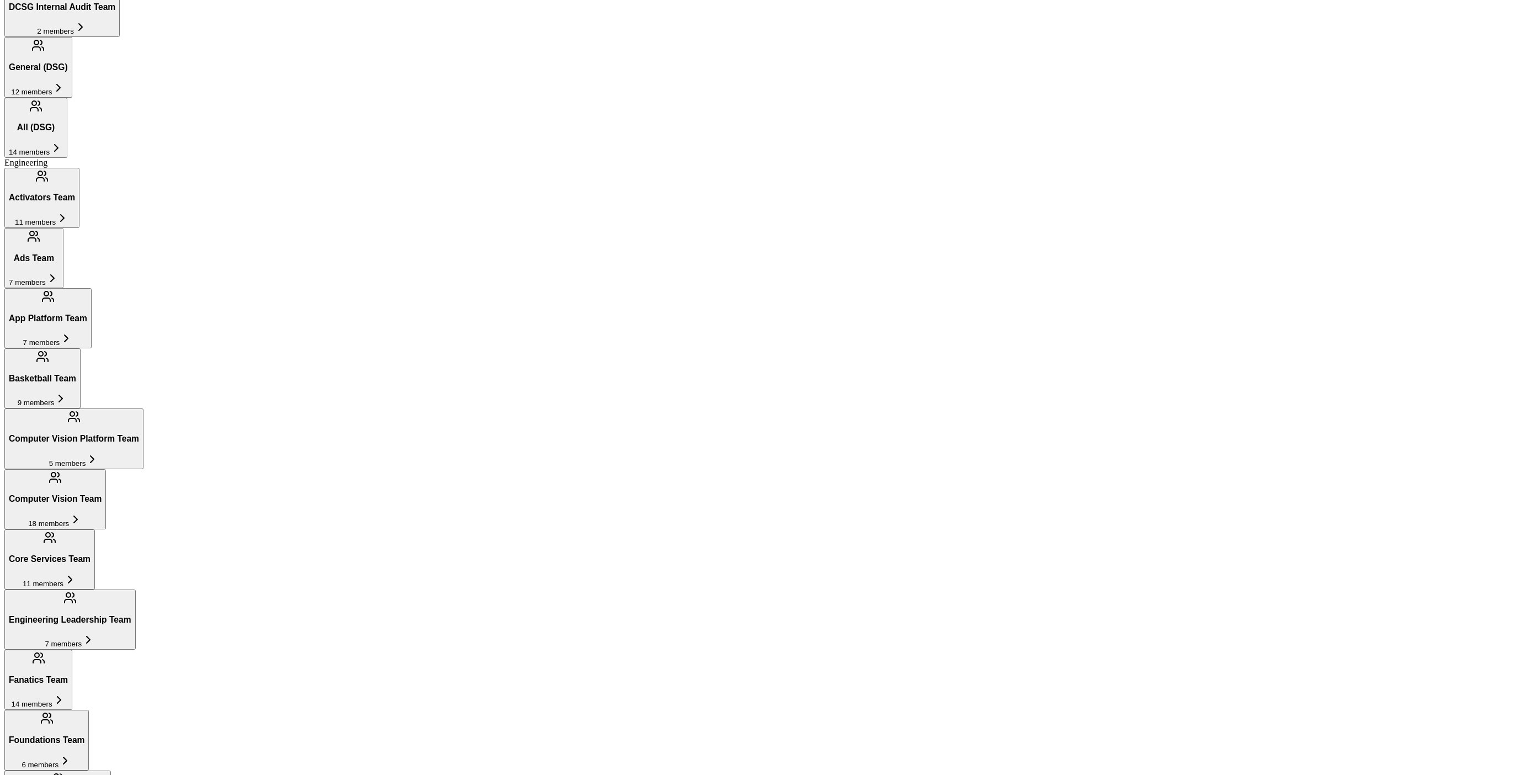
scroll to position [737, 0]
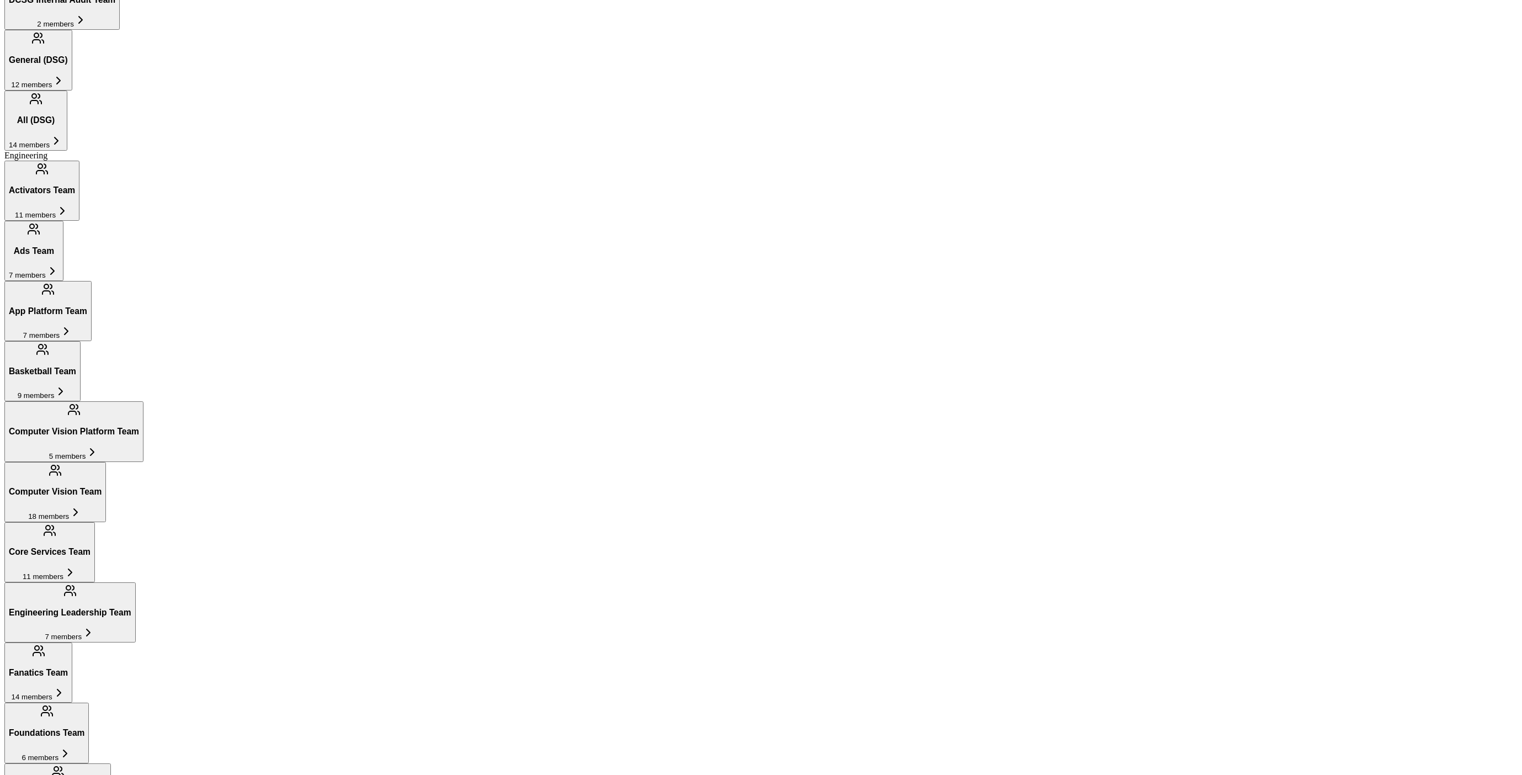
type input "same"
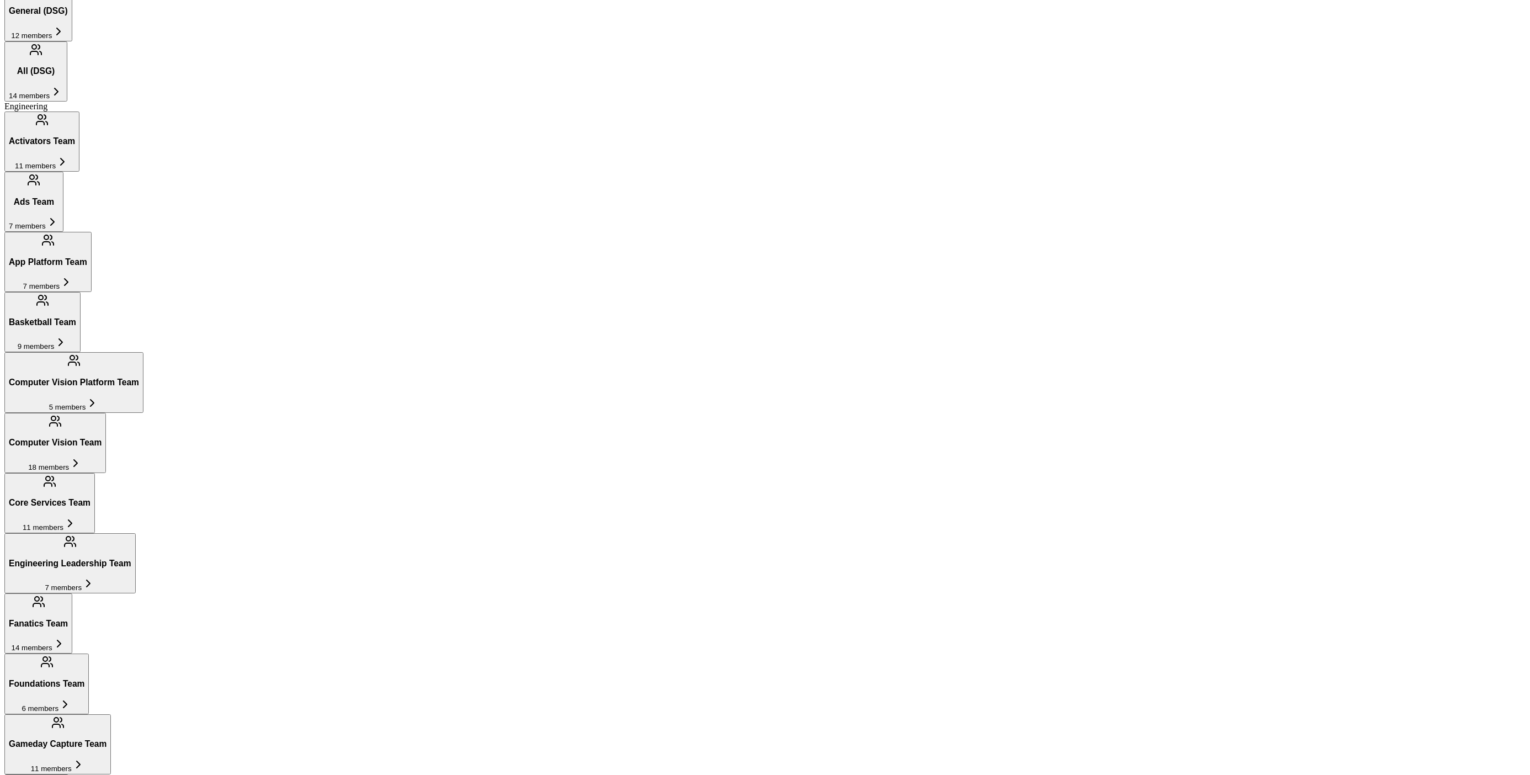
drag, startPoint x: 251, startPoint y: 489, endPoint x: 916, endPoint y: 486, distance: 665.5
drag, startPoint x: 488, startPoint y: 554, endPoint x: 347, endPoint y: 521, distance: 145.6
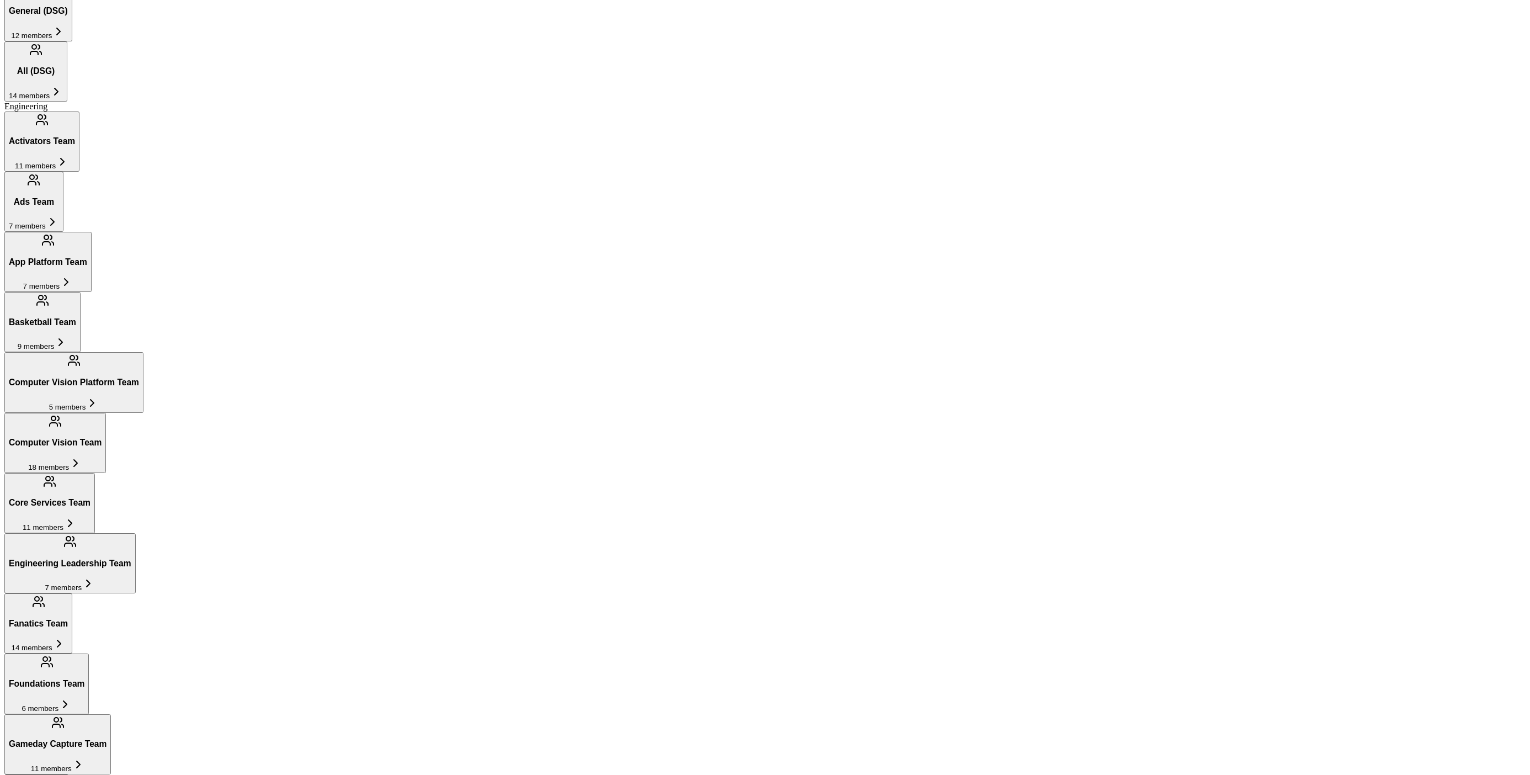
drag, startPoint x: 805, startPoint y: 551, endPoint x: 492, endPoint y: 529, distance: 313.7
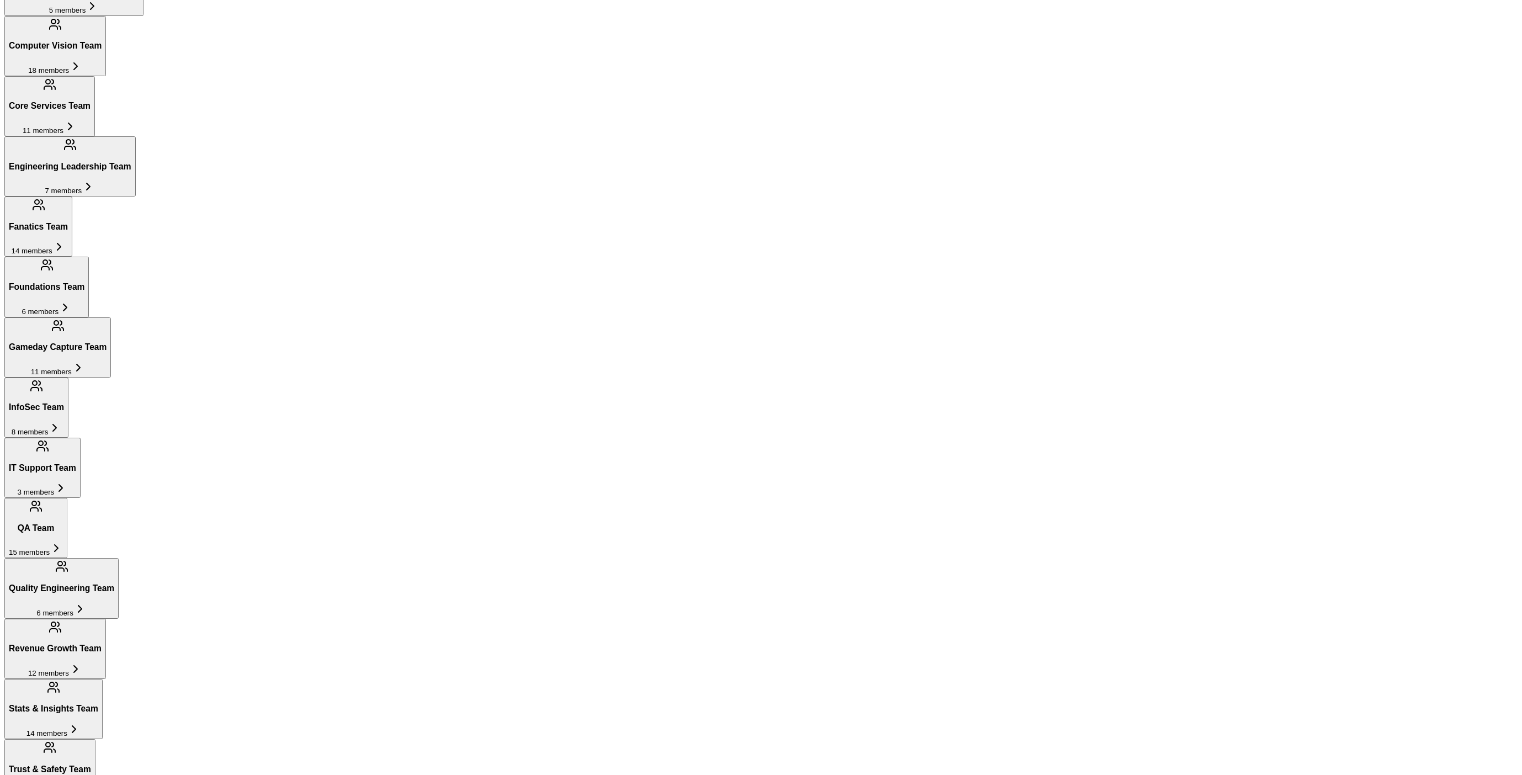
scroll to position [1186, 0]
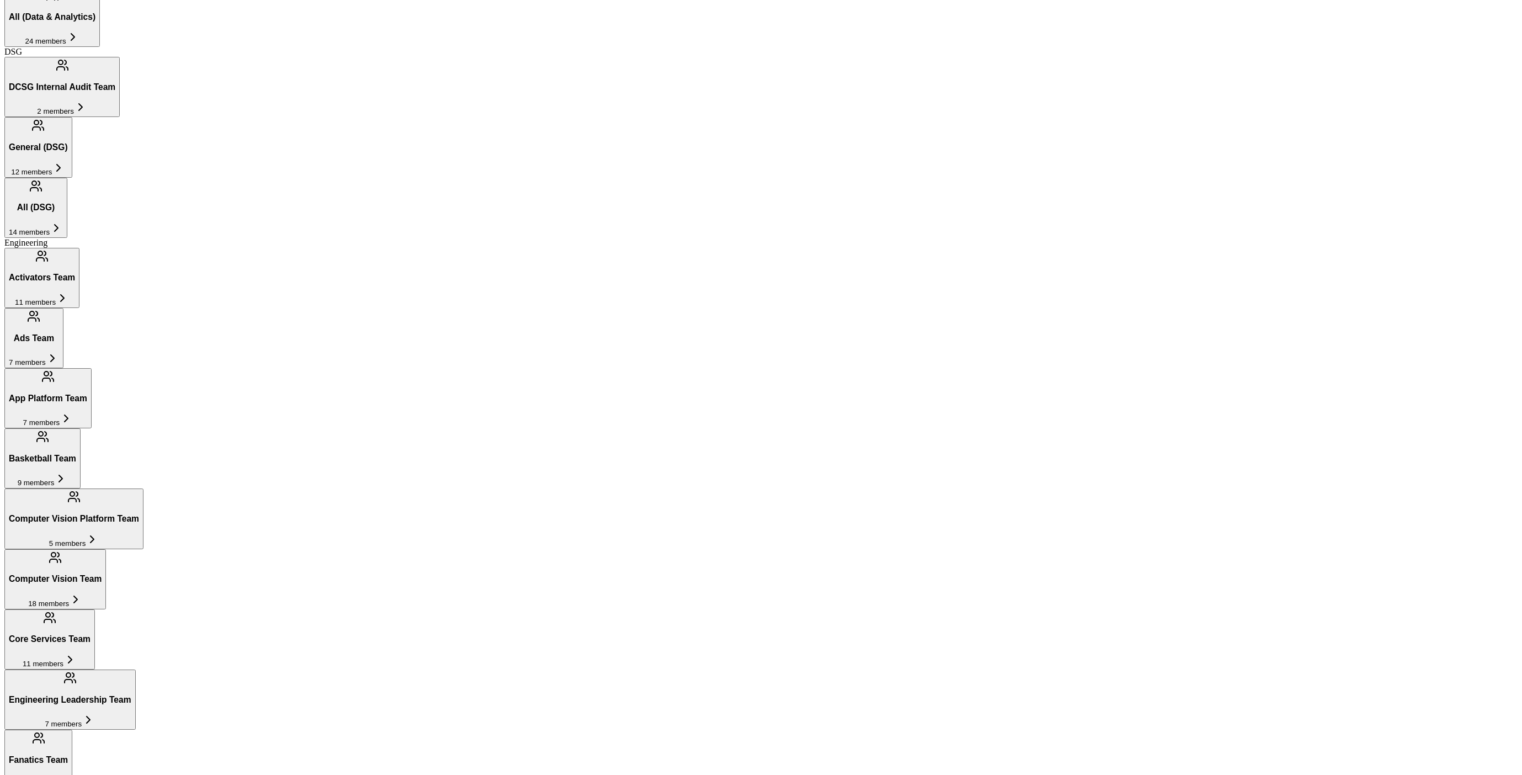
scroll to position [0, 0]
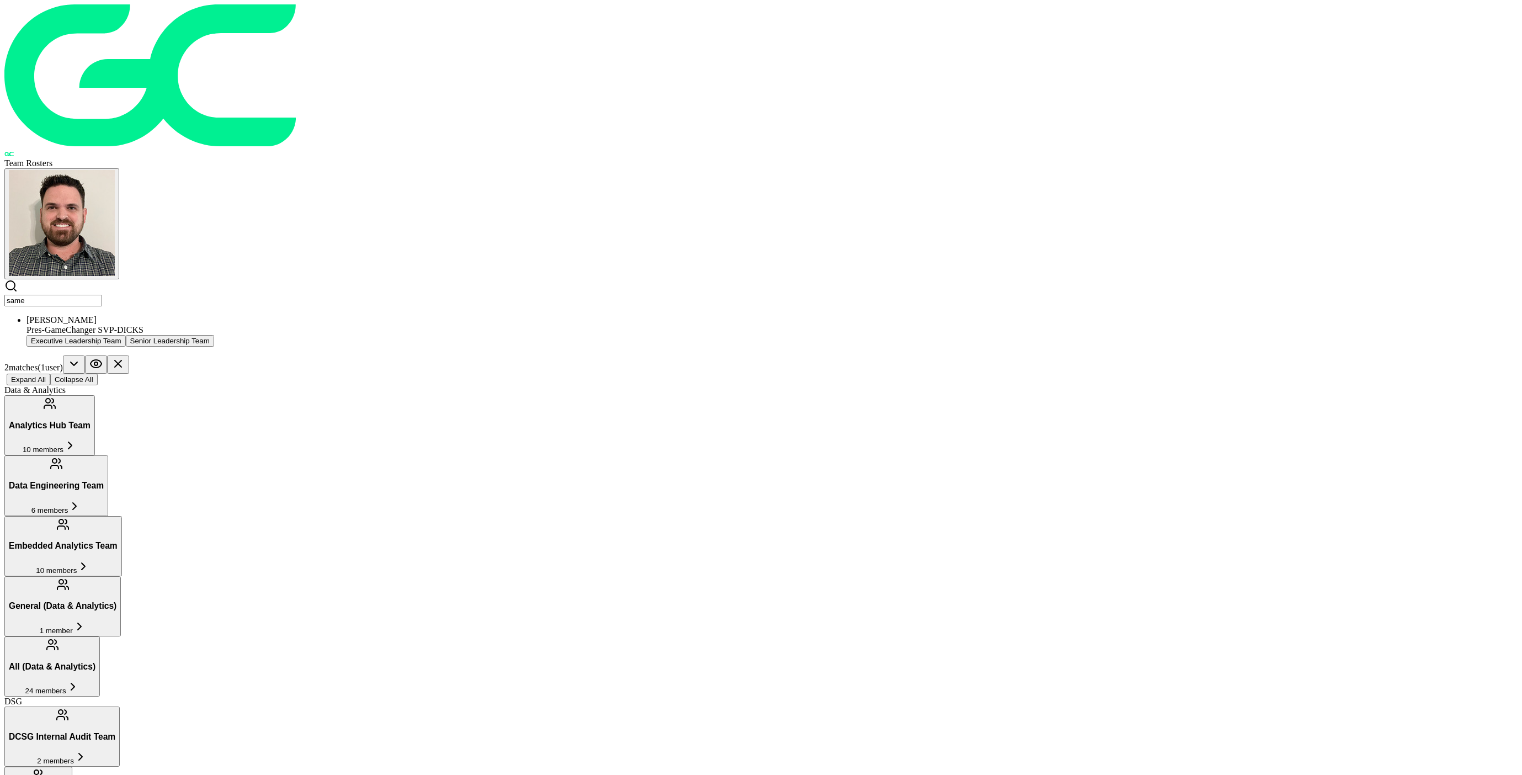
click at [102, 295] on input "same" at bounding box center [53, 301] width 98 height 12
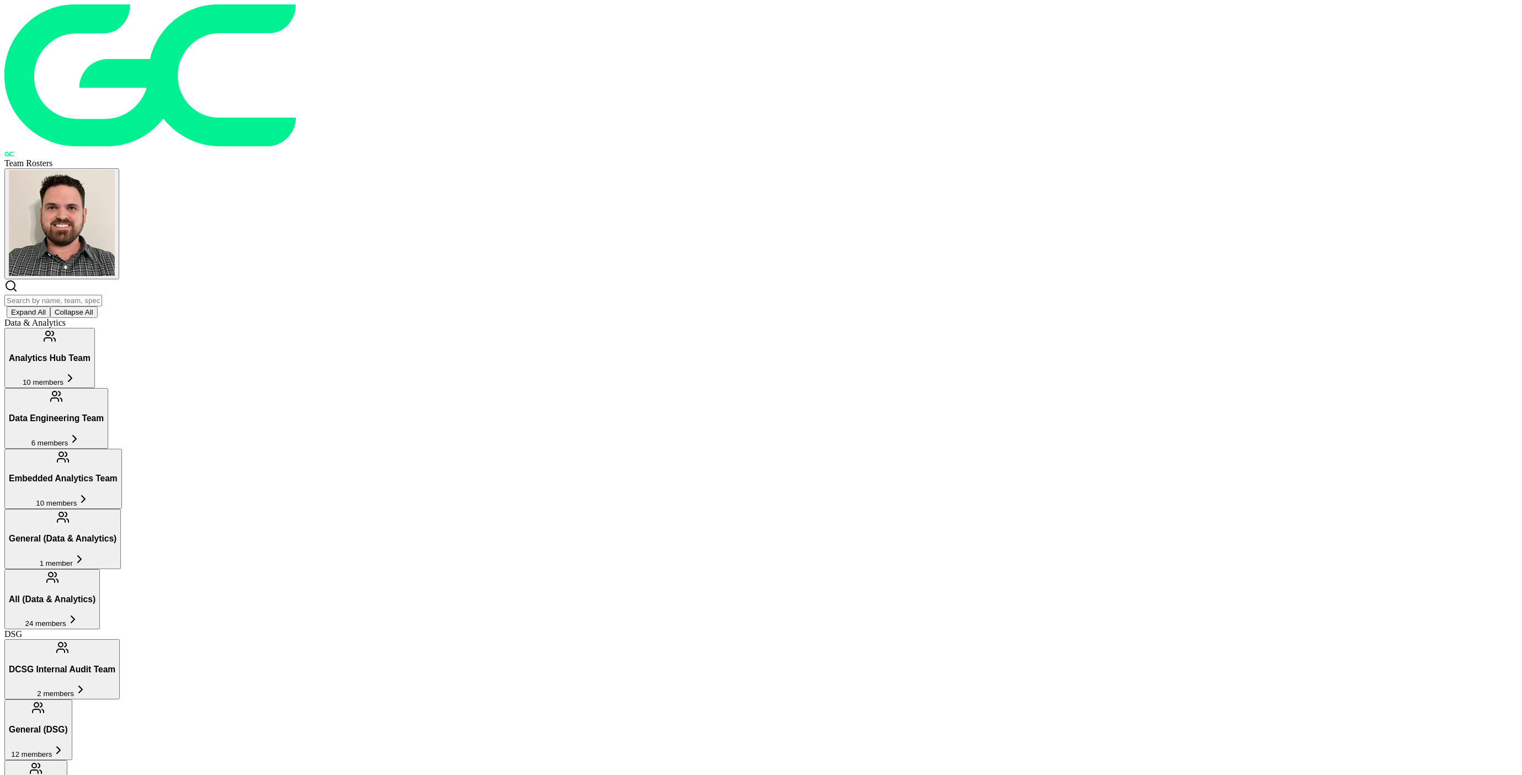
click at [102, 295] on input "text" at bounding box center [53, 301] width 98 height 12
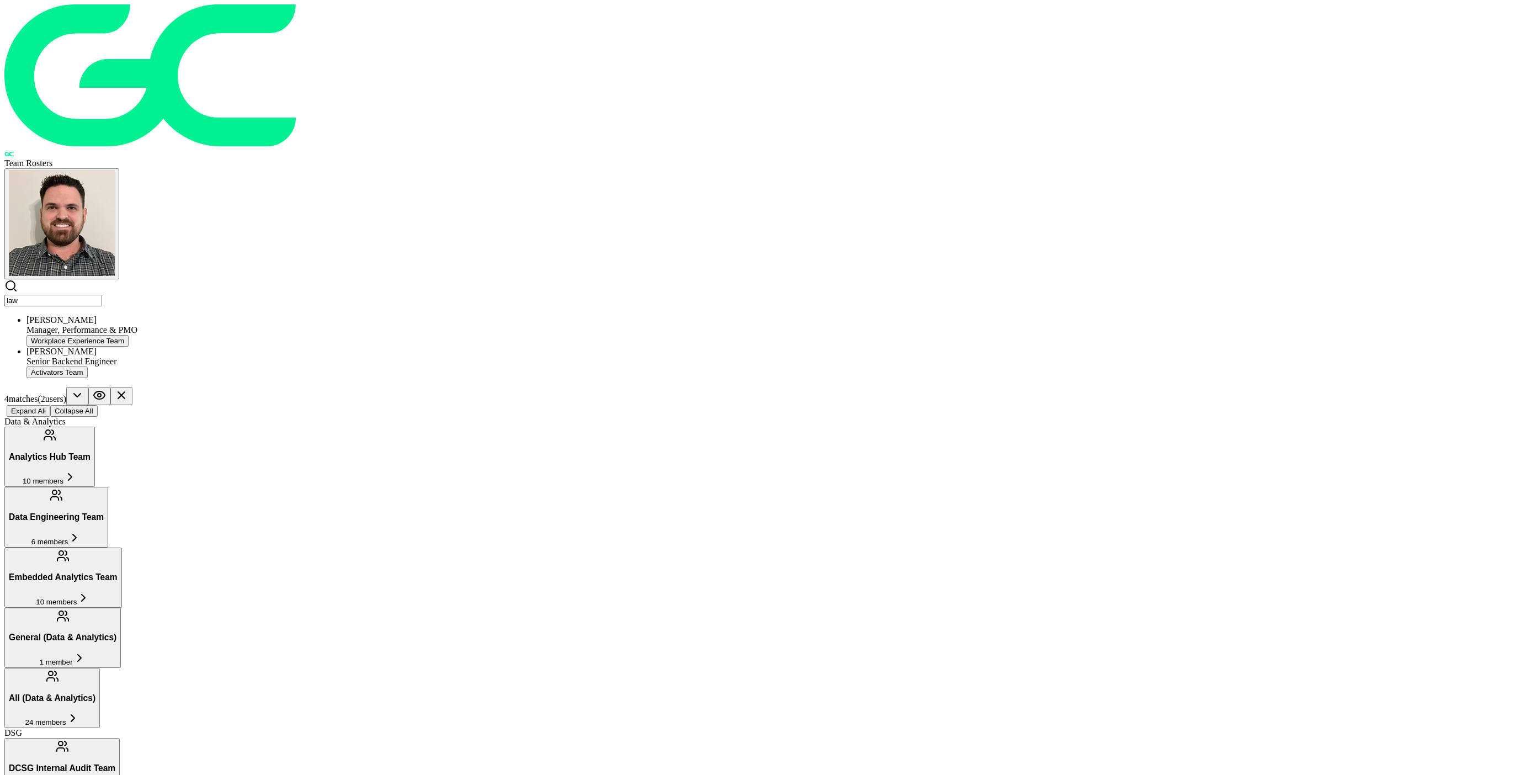
type input "law"
click at [129, 335] on button "Workplace Experience Team" at bounding box center [77, 341] width 102 height 12
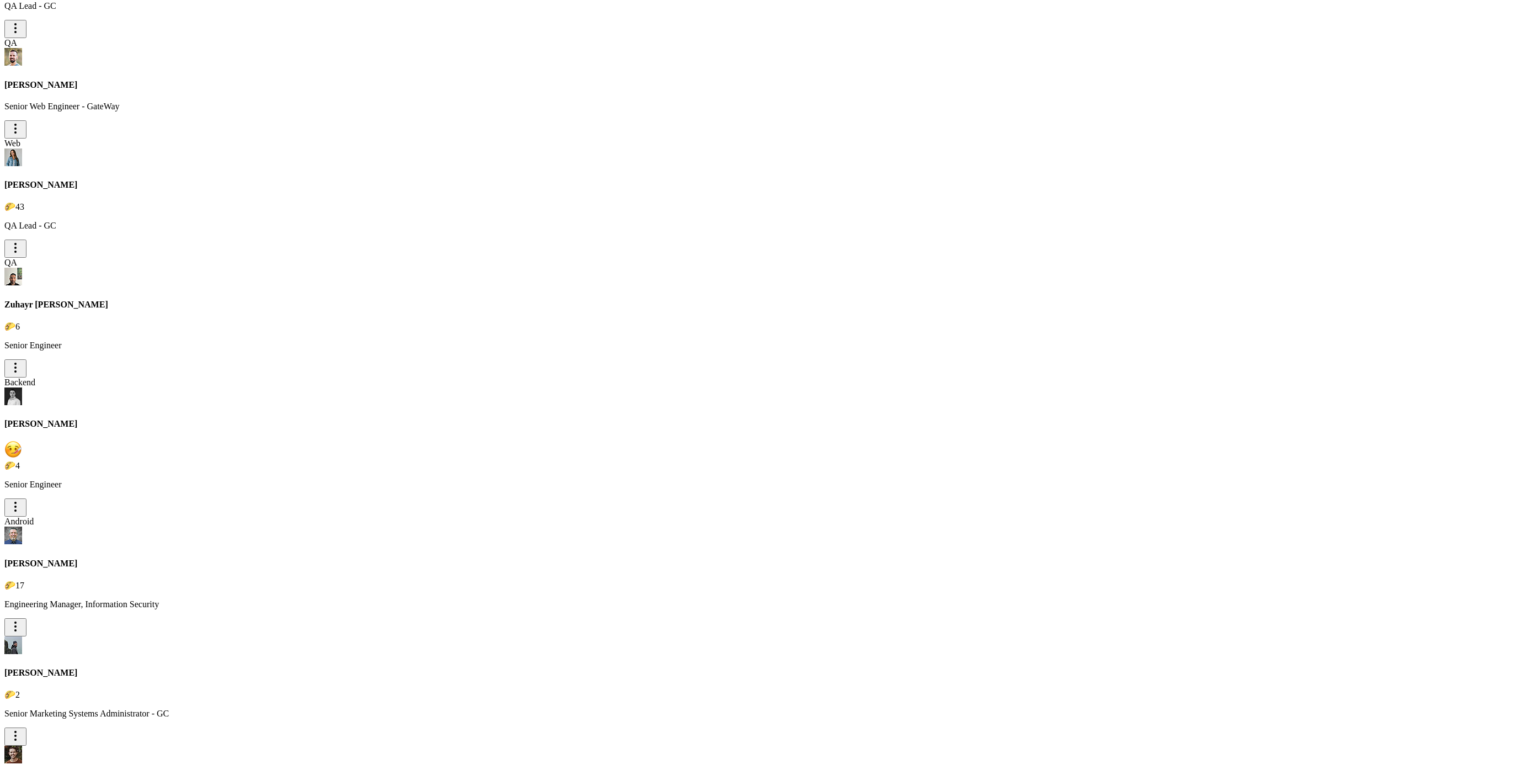
scroll to position [6733, 0]
